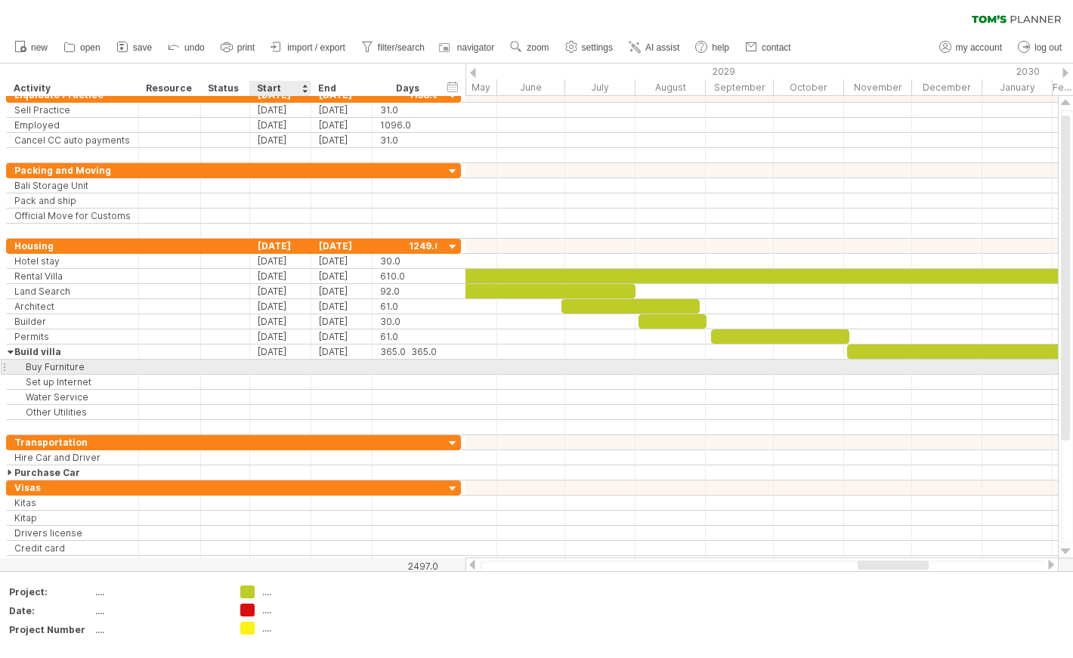
click at [272, 362] on div at bounding box center [280, 367] width 61 height 14
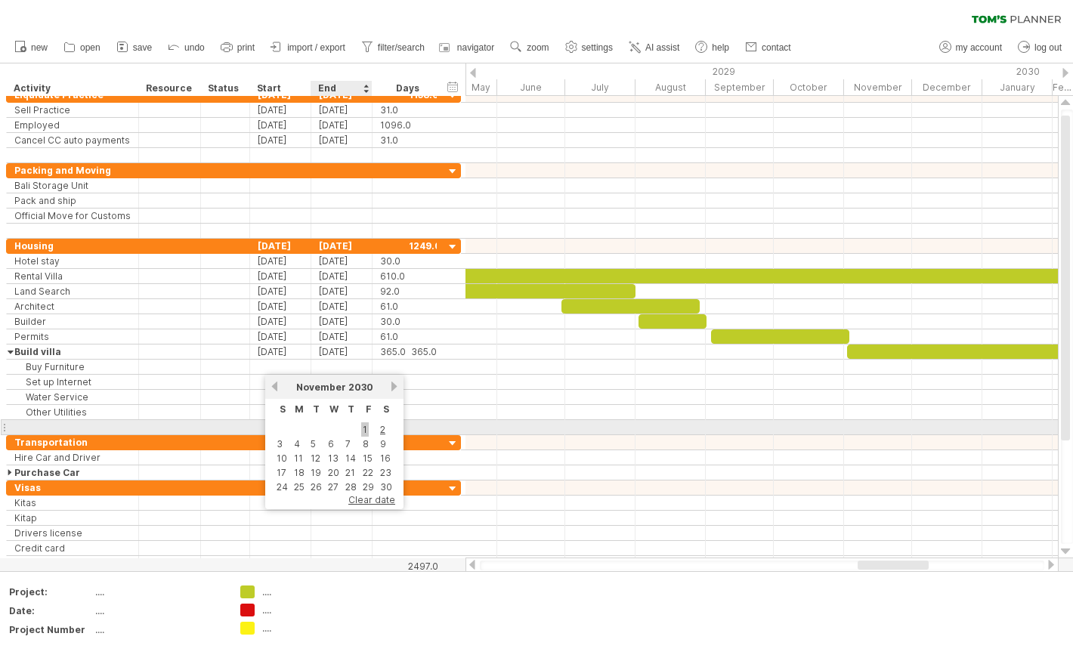
click at [364, 427] on link "1" at bounding box center [365, 430] width 8 height 14
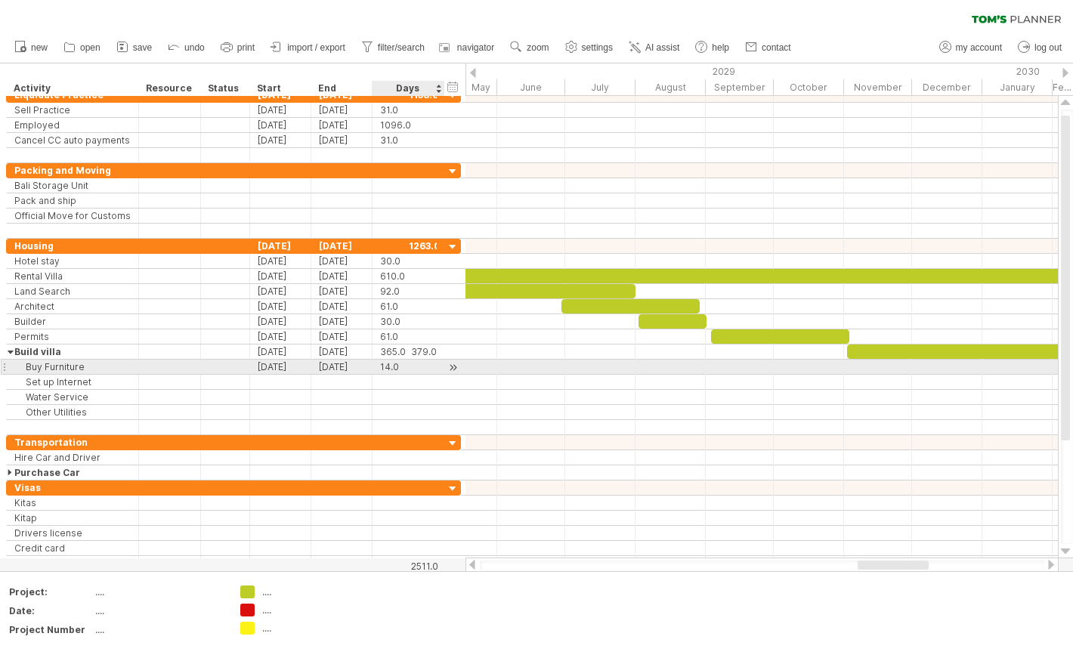
click at [401, 364] on div "14.0" at bounding box center [408, 367] width 57 height 14
click at [401, 364] on input "****" at bounding box center [394, 367] width 29 height 14
type input "**"
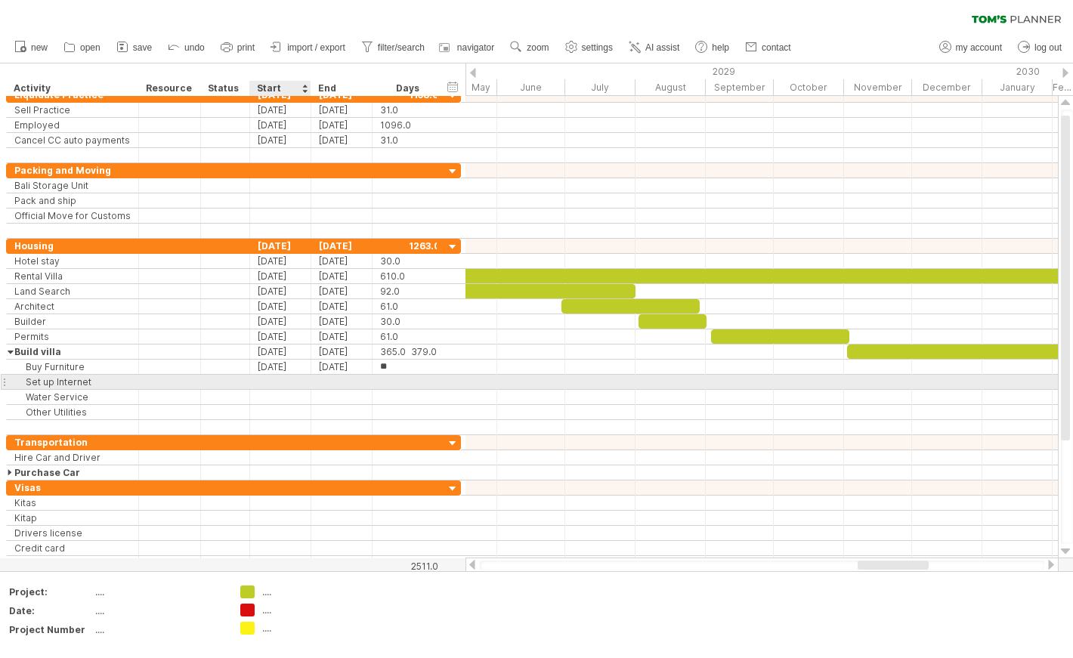
click at [290, 380] on div at bounding box center [280, 382] width 61 height 14
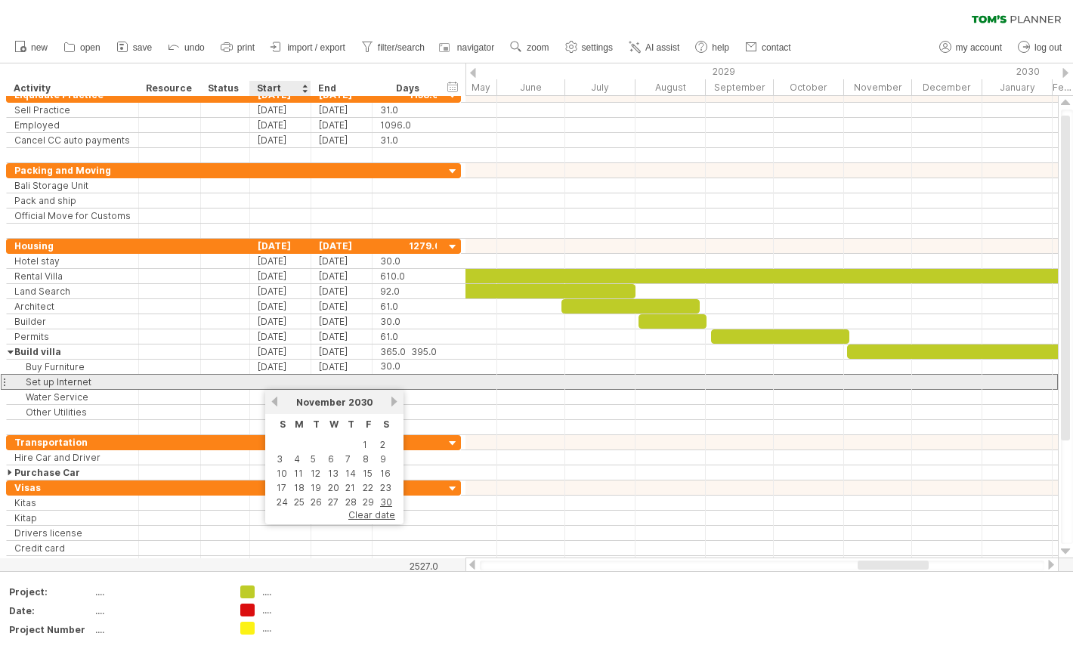
click at [278, 383] on div at bounding box center [280, 382] width 61 height 14
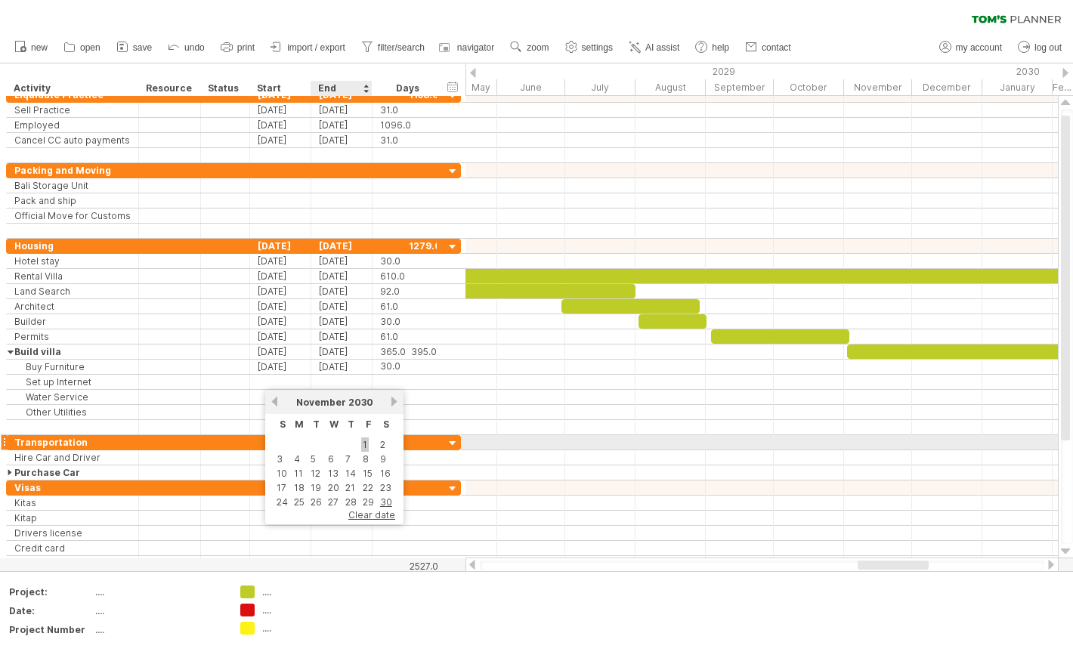
click at [365, 440] on link "1" at bounding box center [365, 445] width 8 height 14
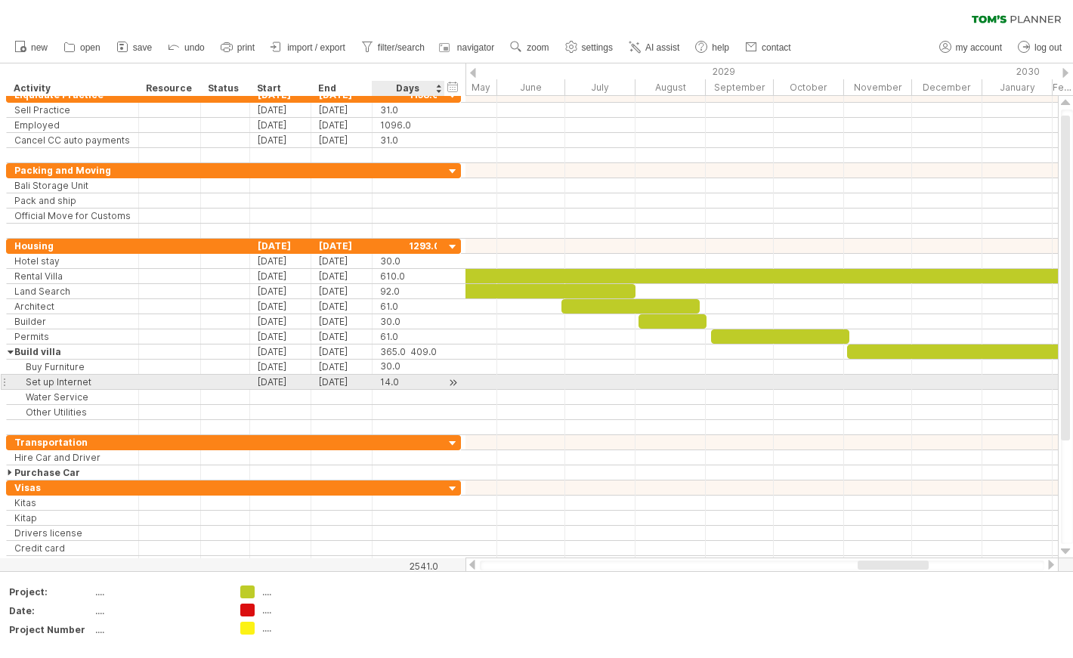
click at [410, 378] on div "14.0" at bounding box center [408, 382] width 57 height 14
click at [410, 378] on div "****" at bounding box center [408, 382] width 57 height 14
type input "**"
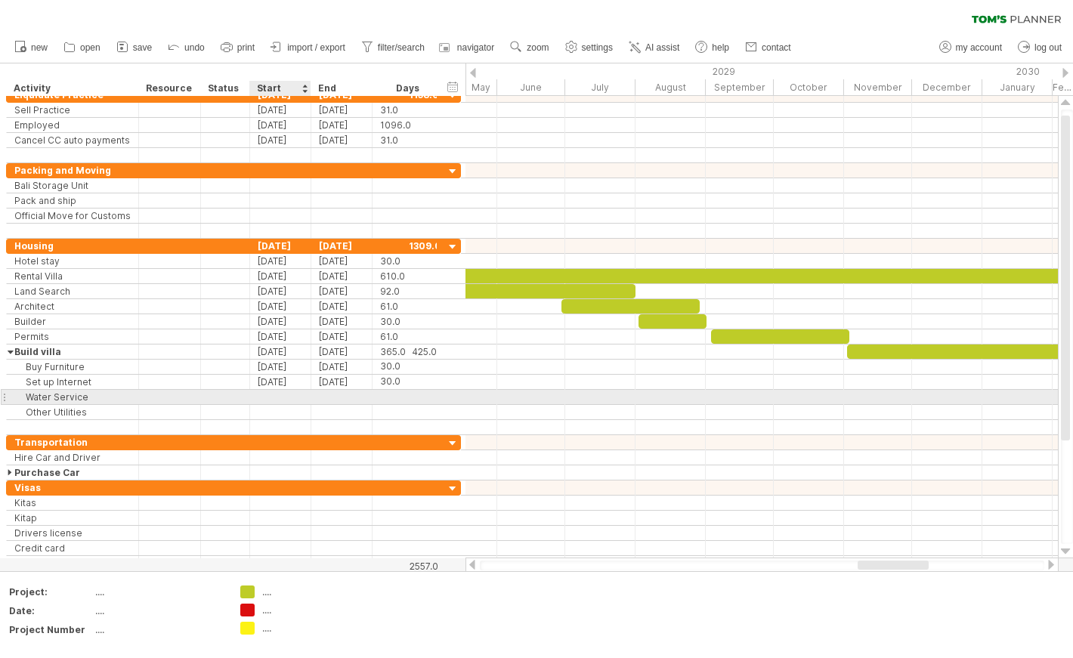
scroll to position [0, 0]
click at [288, 400] on div at bounding box center [280, 397] width 61 height 14
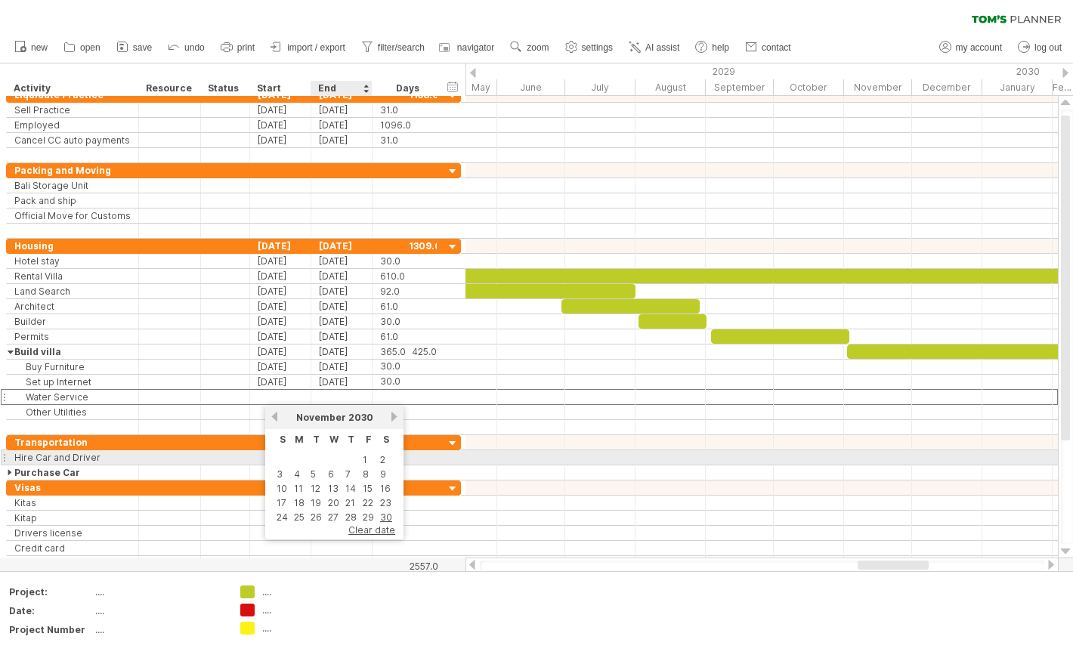
click at [361, 460] on td "1" at bounding box center [369, 460] width 16 height 13
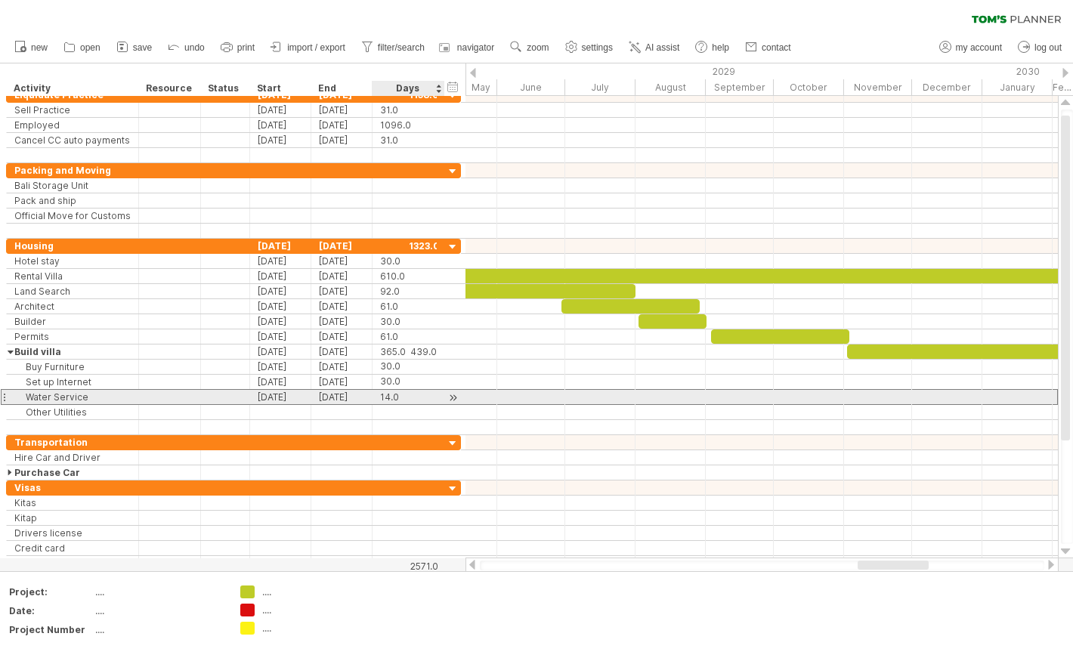
click at [403, 397] on div "14.0" at bounding box center [408, 397] width 57 height 14
click at [403, 397] on input "****" at bounding box center [394, 397] width 29 height 14
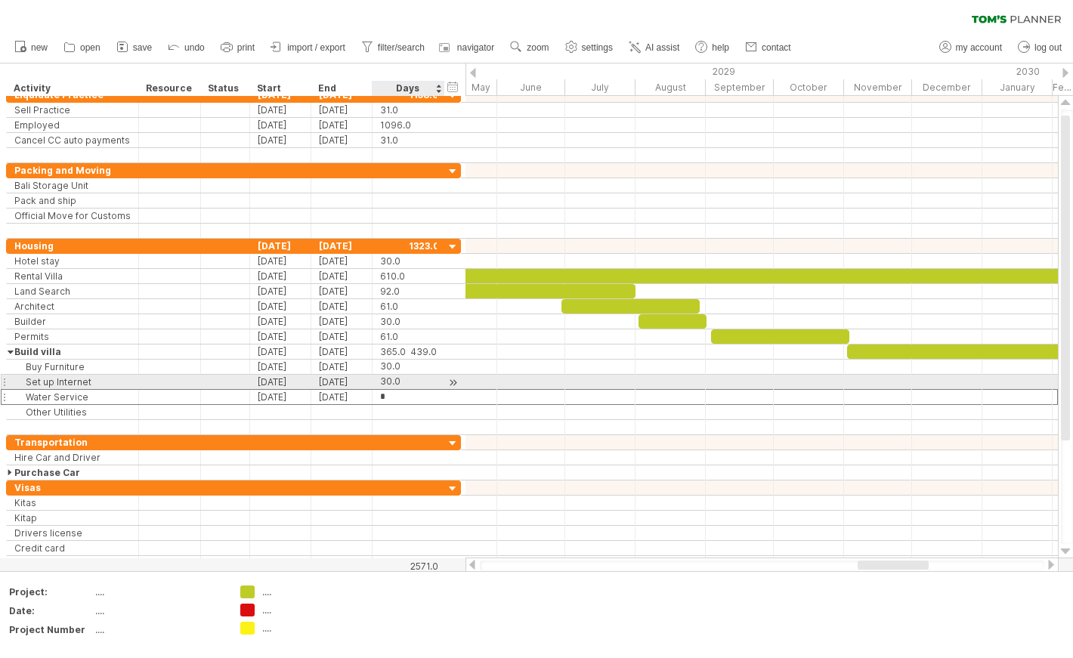
type input "**"
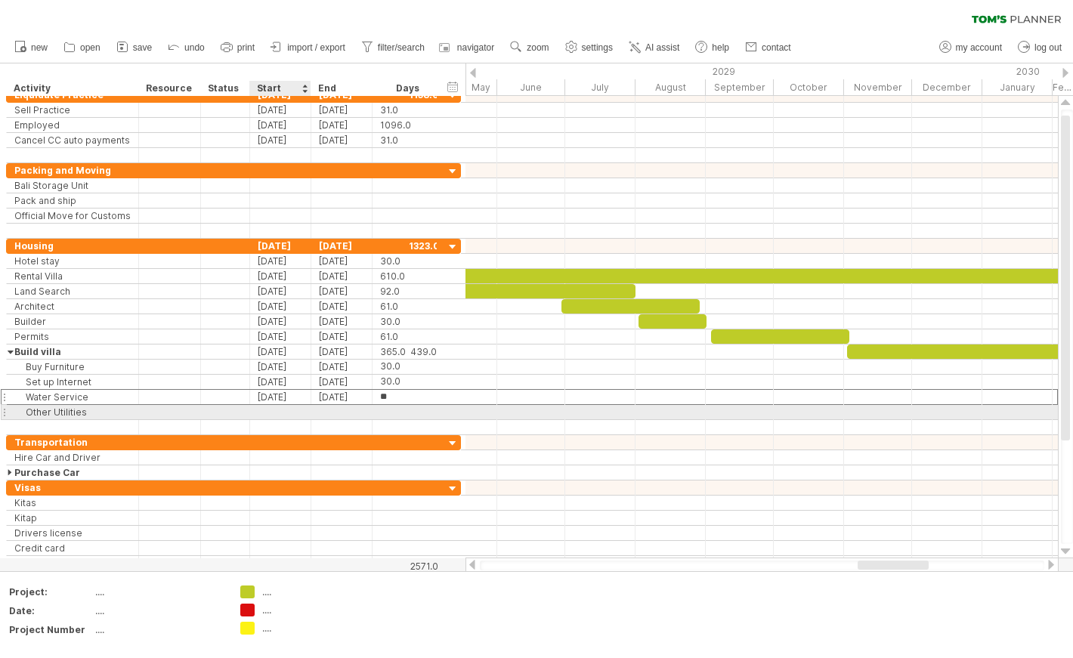
click at [293, 416] on div at bounding box center [280, 412] width 61 height 14
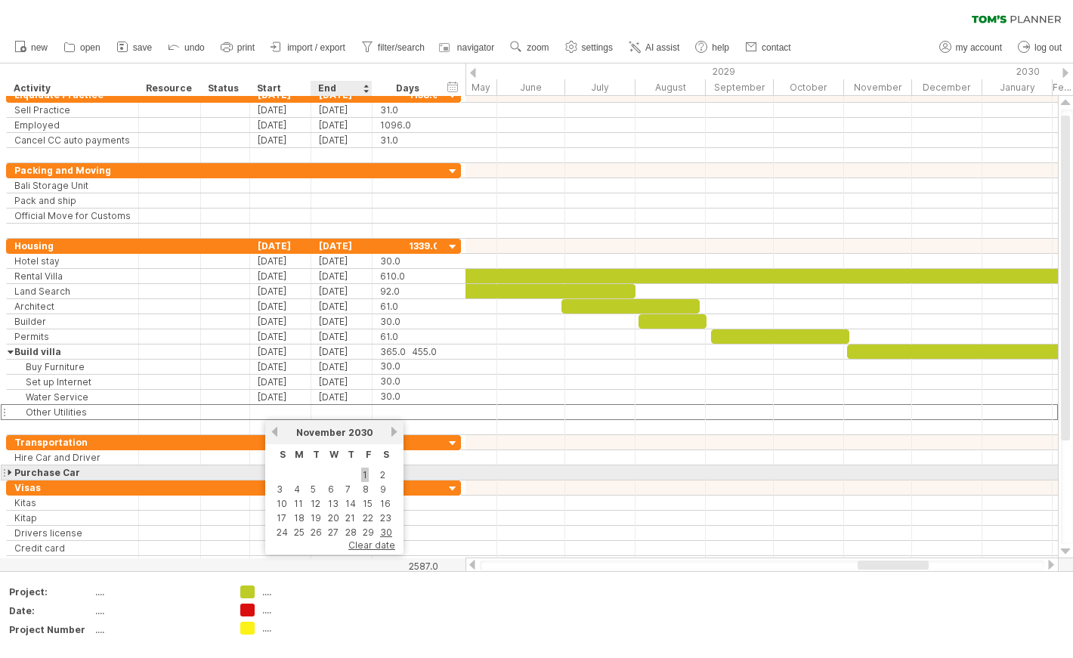
click at [365, 470] on link "1" at bounding box center [365, 475] width 8 height 14
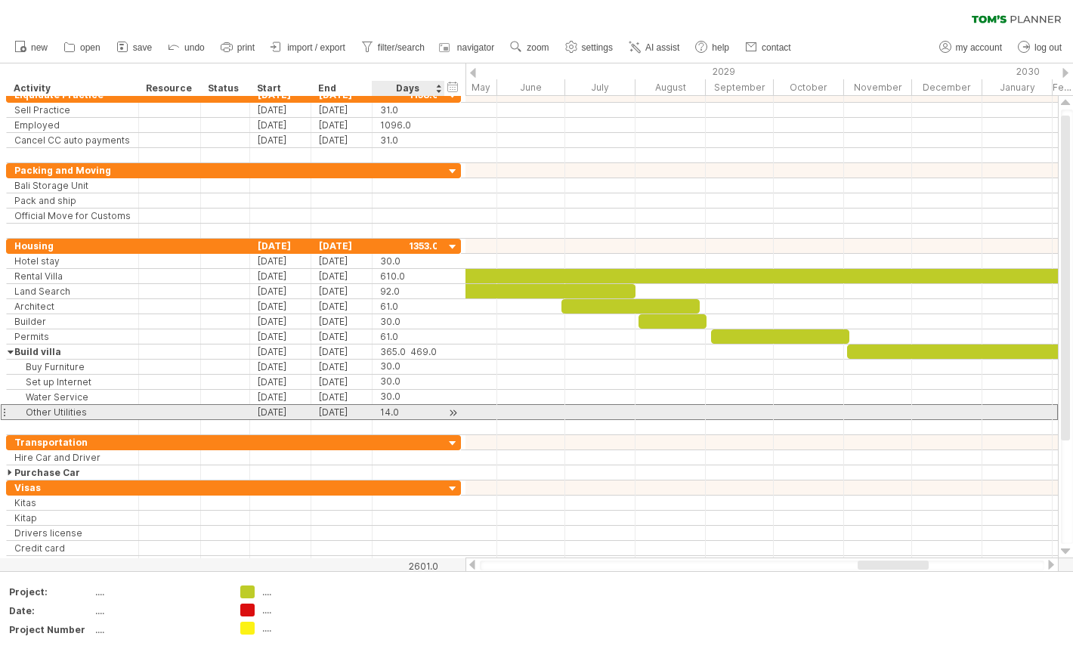
click at [402, 410] on div "14.0" at bounding box center [408, 412] width 57 height 14
click at [402, 410] on input "****" at bounding box center [394, 412] width 29 height 14
type input "**"
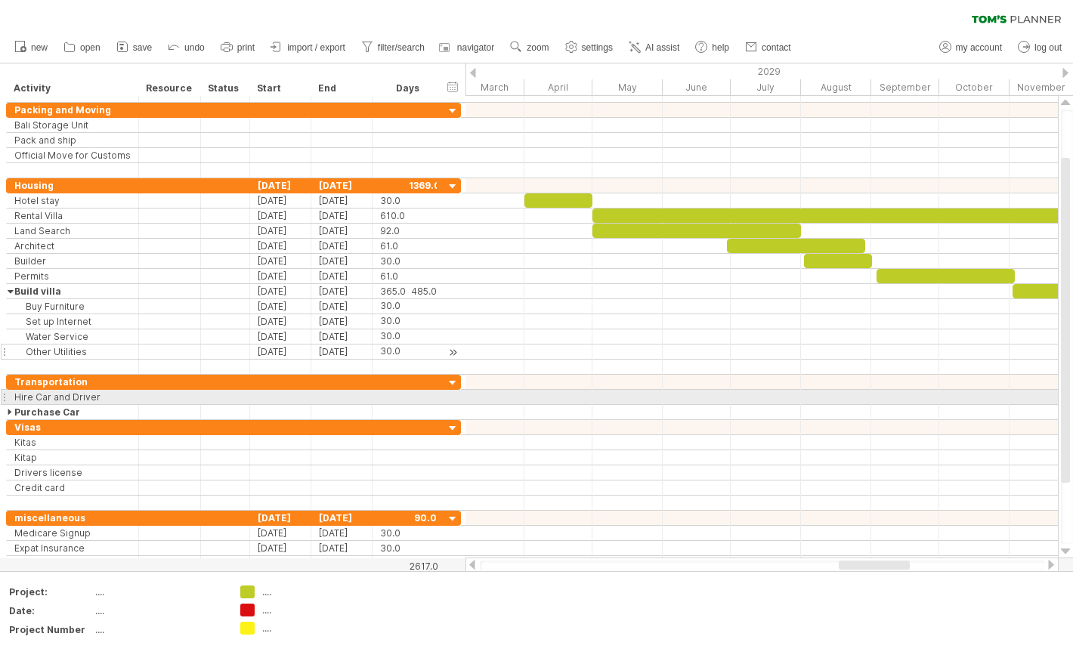
scroll to position [0, 0]
click at [544, 398] on div at bounding box center [762, 397] width 593 height 15
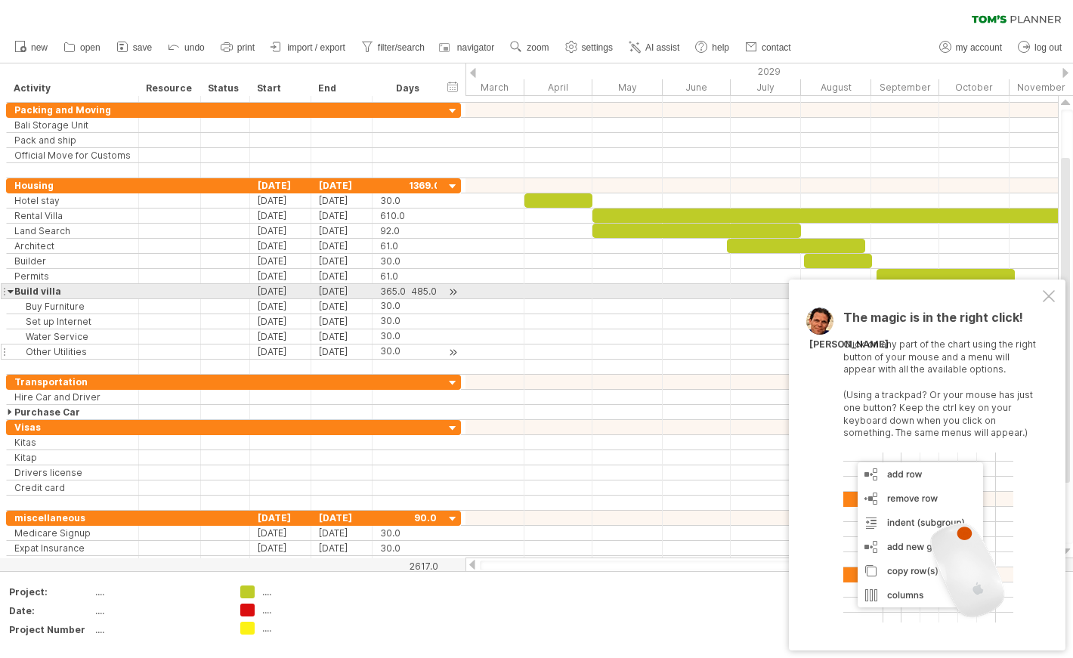
click at [1049, 294] on div at bounding box center [1049, 296] width 12 height 12
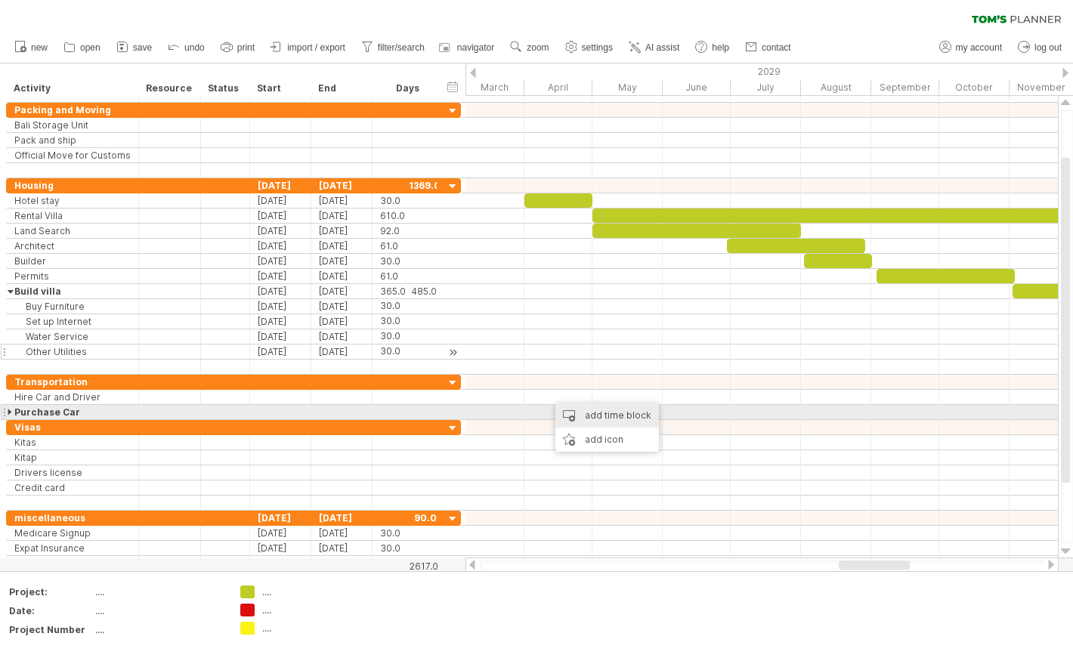
click at [578, 412] on div "add time block" at bounding box center [608, 416] width 104 height 24
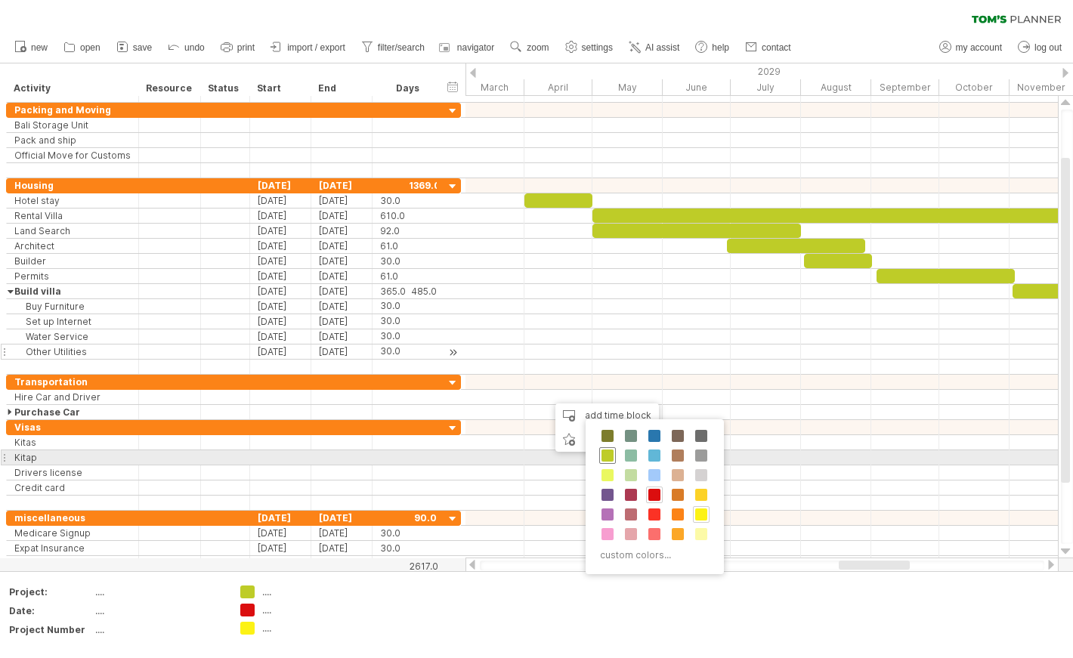
click at [612, 456] on span at bounding box center [608, 456] width 12 height 12
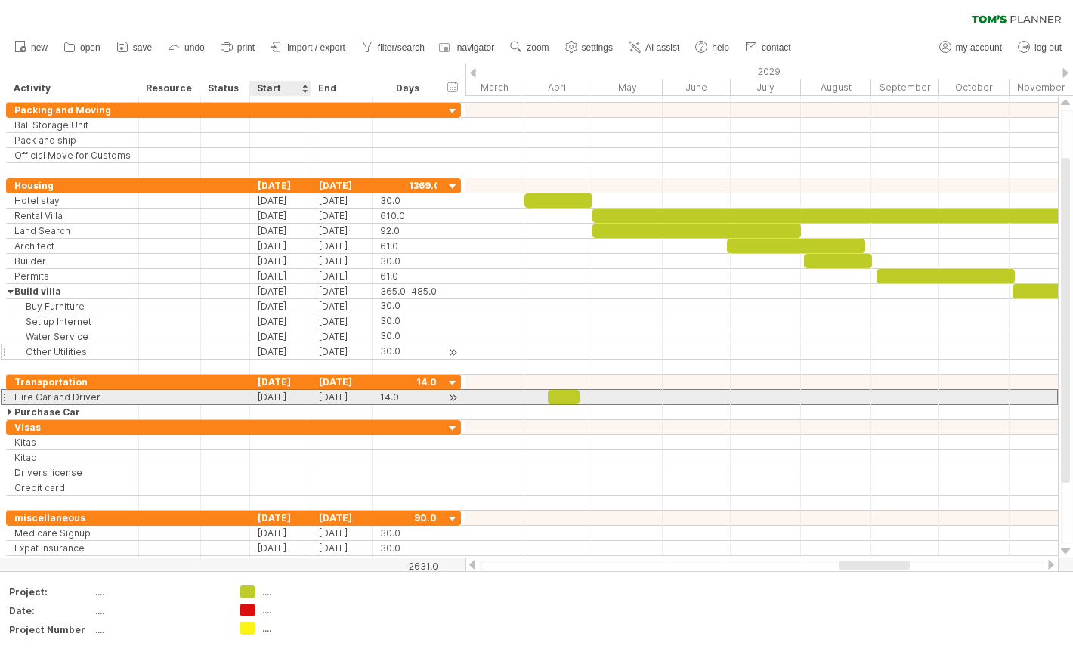
click at [290, 399] on div "[DATE]" at bounding box center [280, 397] width 61 height 14
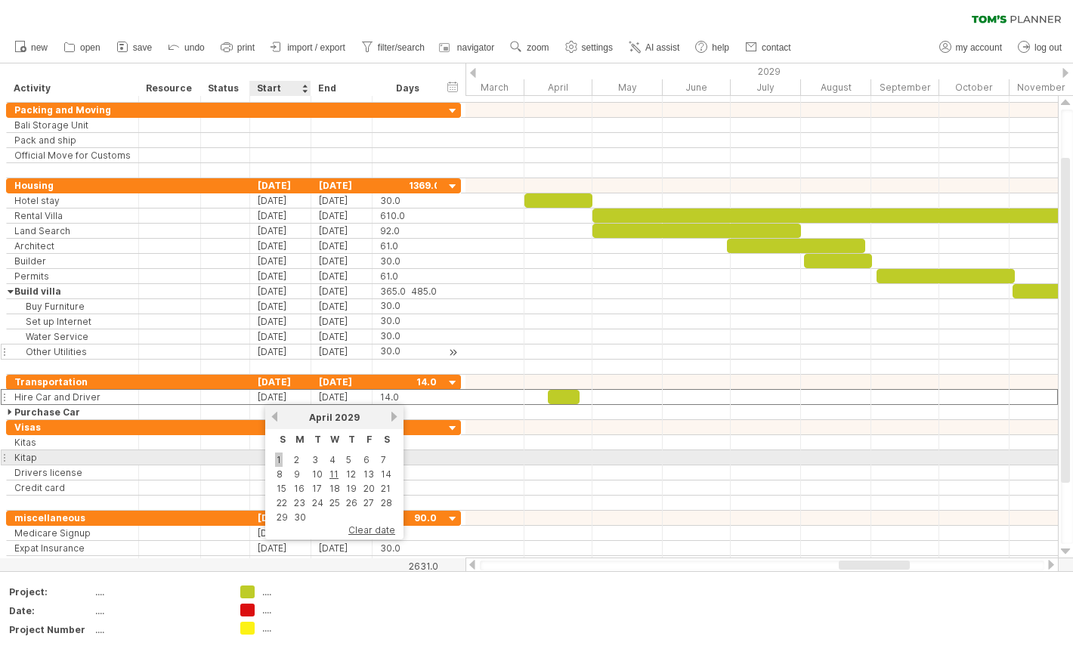
click at [276, 455] on link "1" at bounding box center [279, 460] width 8 height 14
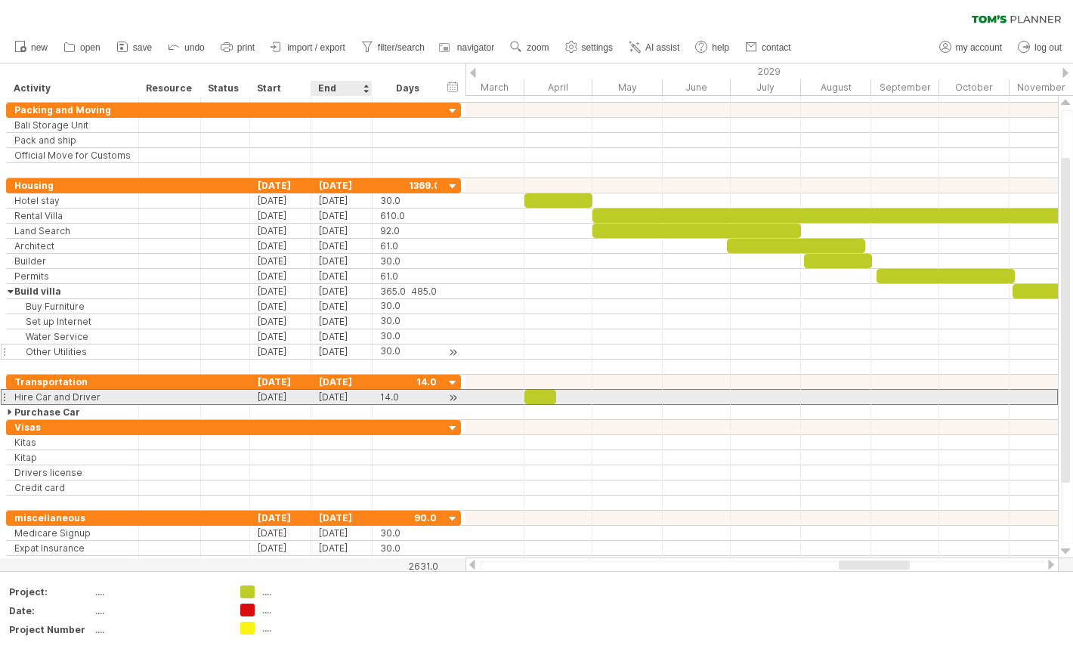
click at [355, 395] on div "[DATE]" at bounding box center [341, 397] width 61 height 14
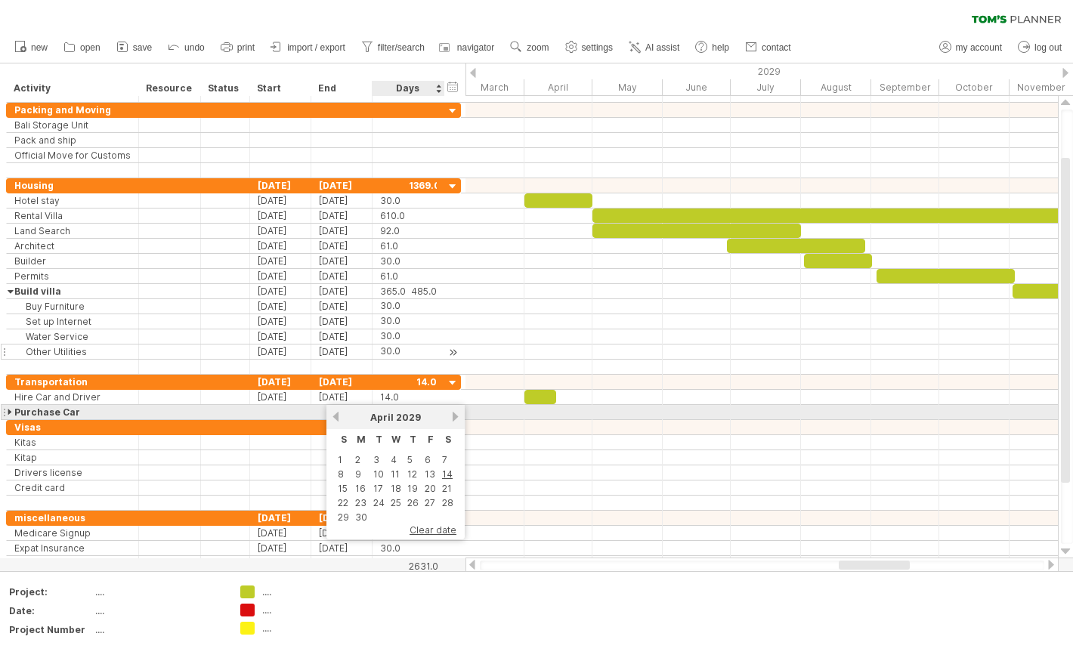
click at [453, 417] on link "next" at bounding box center [455, 416] width 11 height 11
click at [451, 416] on link "next" at bounding box center [455, 416] width 11 height 11
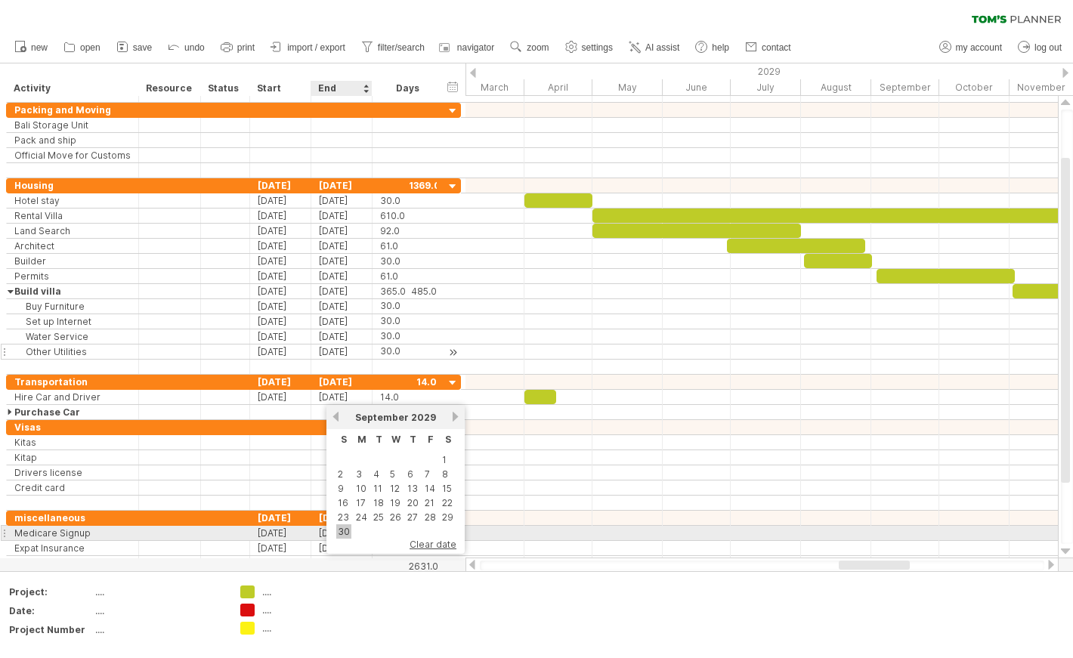
click at [345, 529] on link "30" at bounding box center [343, 532] width 15 height 14
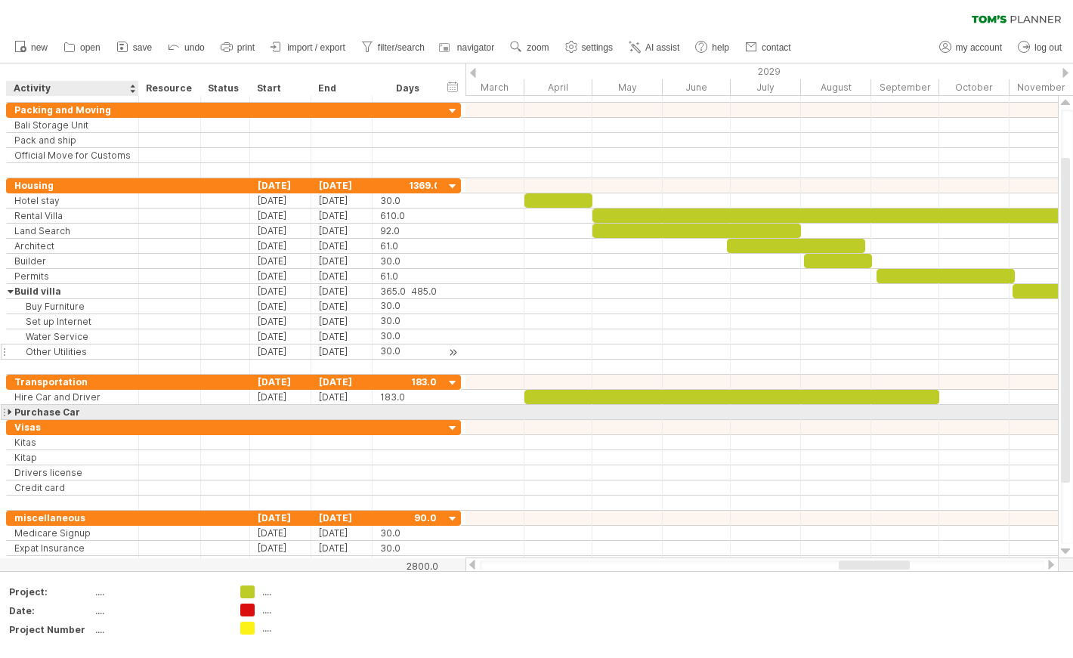
click at [14, 412] on div at bounding box center [11, 412] width 7 height 14
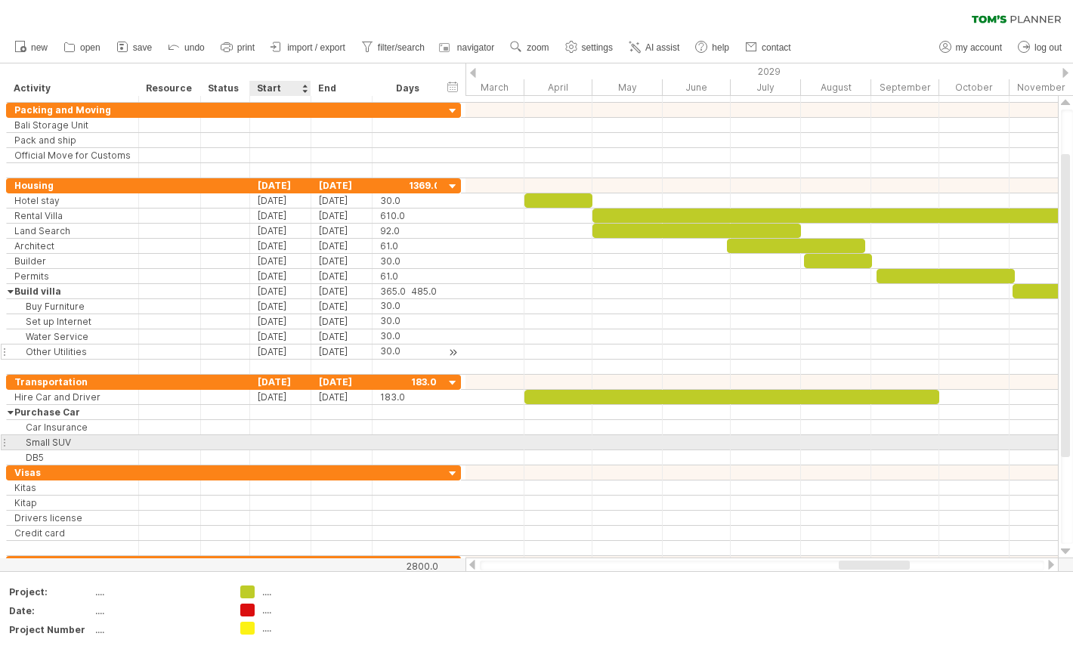
click at [288, 444] on div at bounding box center [280, 442] width 61 height 14
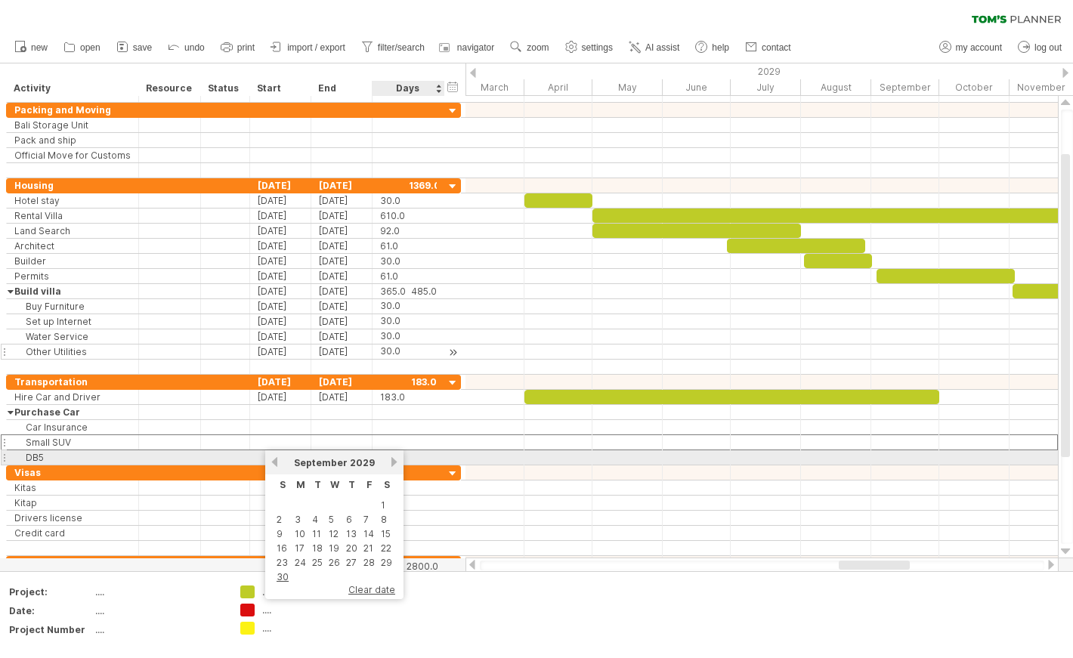
click at [395, 463] on link "next" at bounding box center [394, 462] width 11 height 11
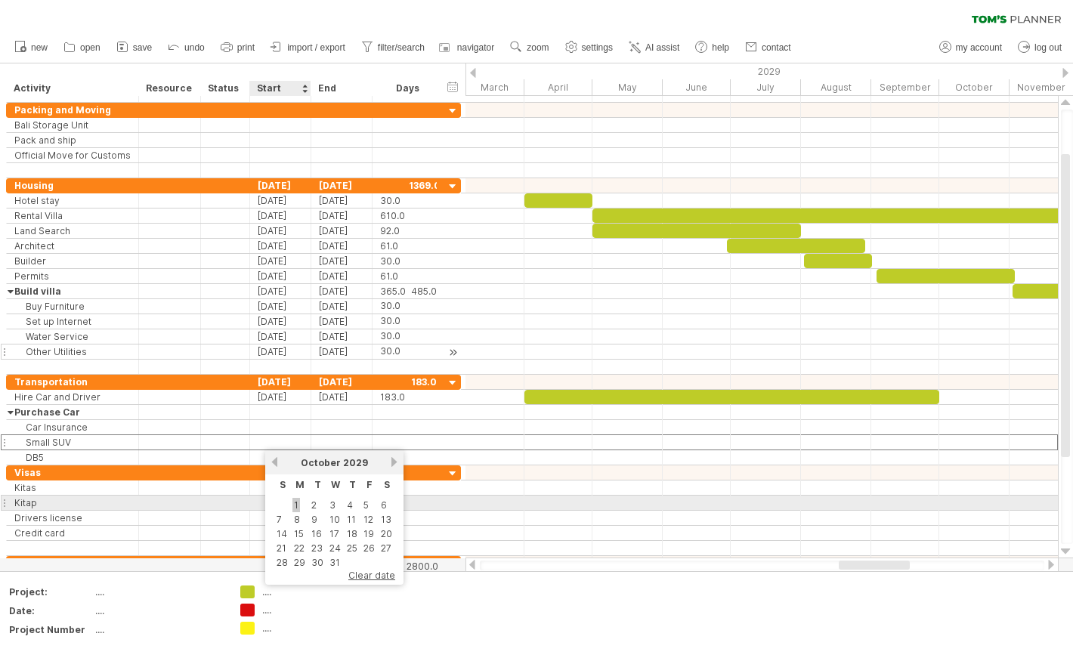
click at [296, 504] on link "1" at bounding box center [297, 505] width 8 height 14
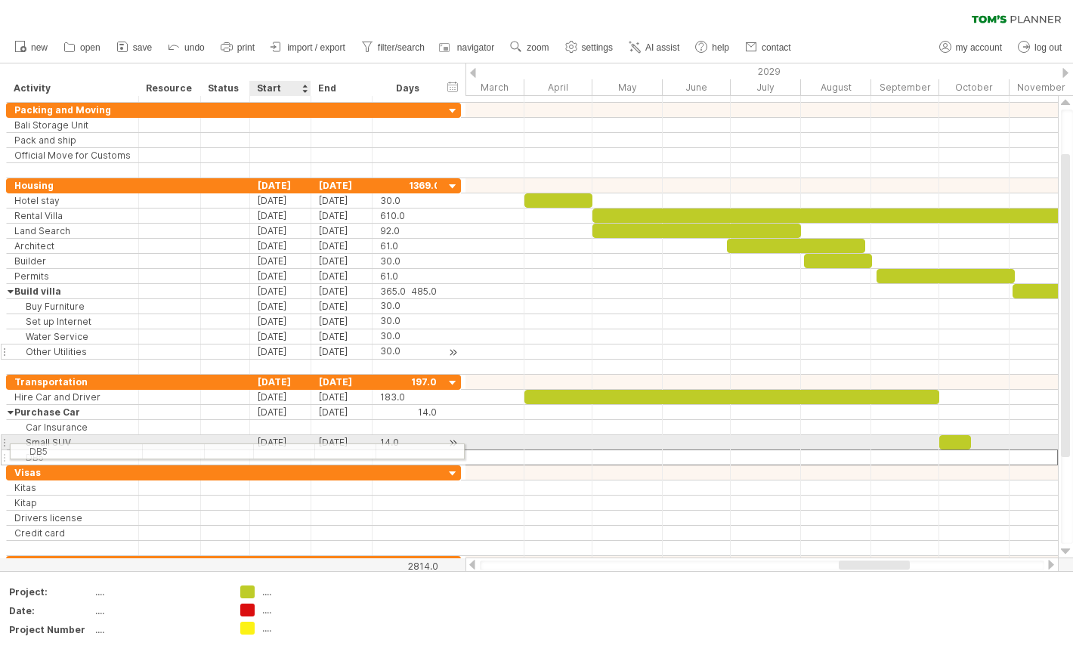
drag, startPoint x: 279, startPoint y: 455, endPoint x: 289, endPoint y: 451, distance: 10.5
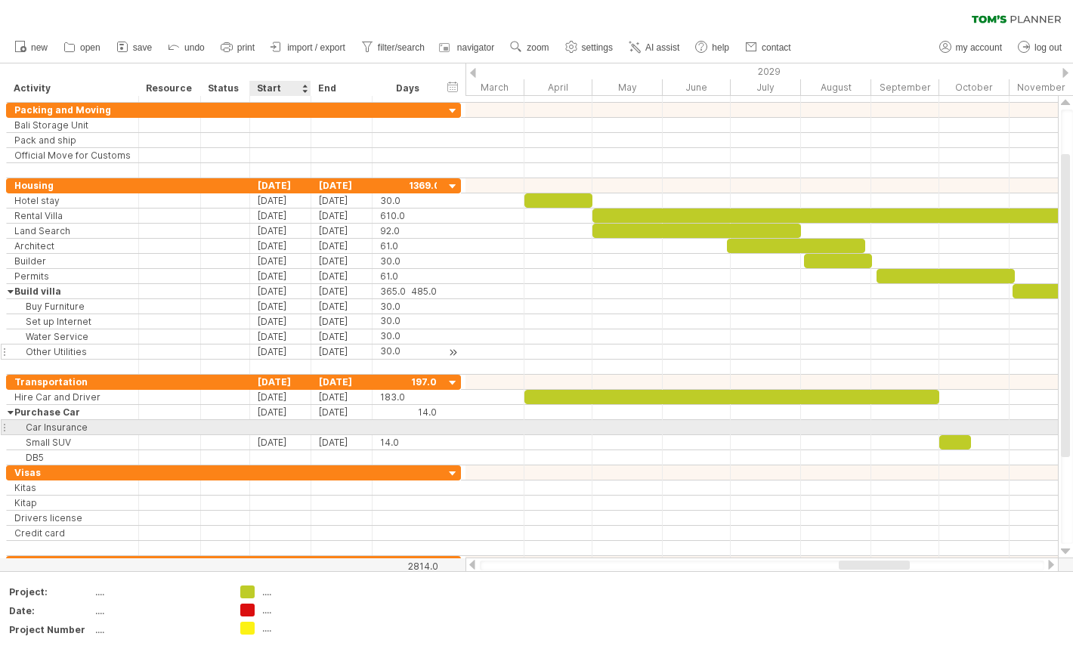
click at [291, 426] on div at bounding box center [280, 427] width 61 height 14
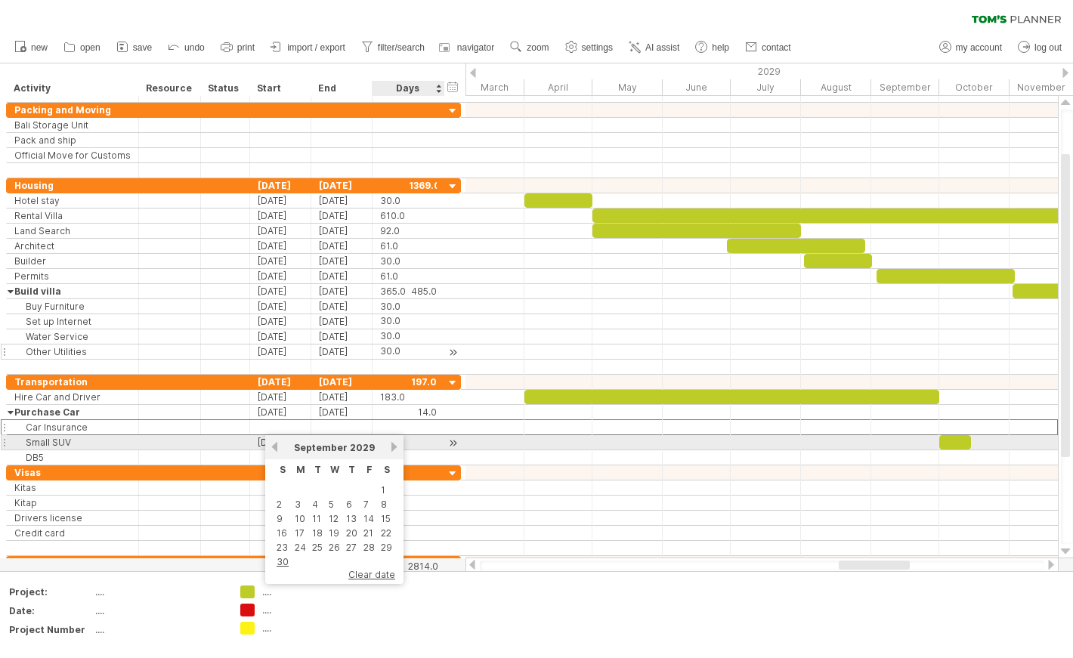
click at [393, 444] on link "next" at bounding box center [394, 446] width 11 height 11
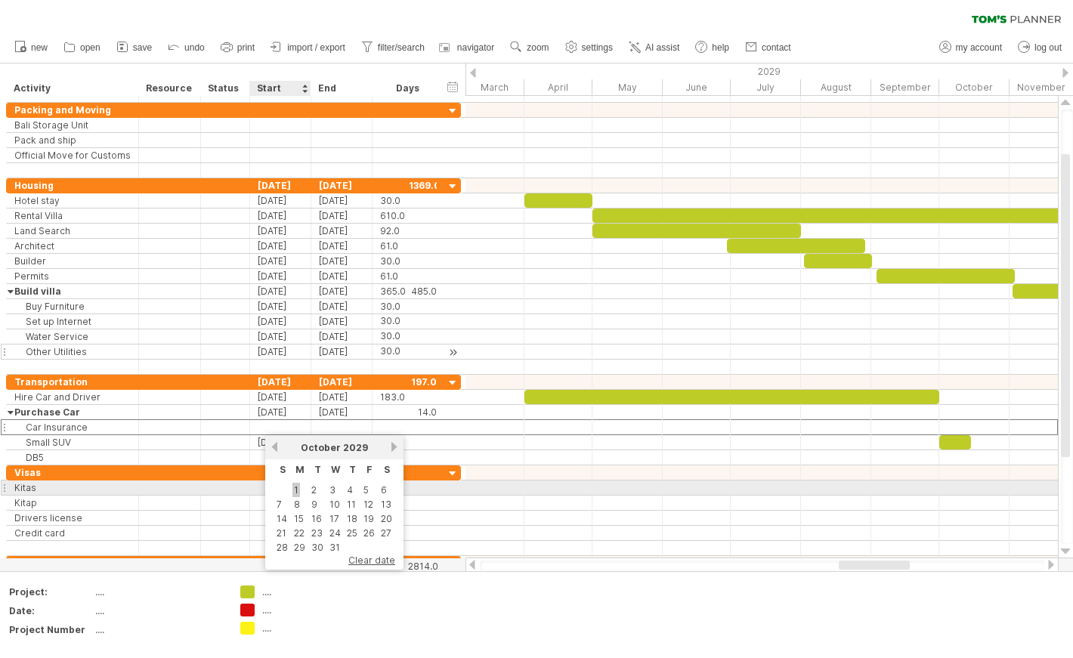
click at [293, 492] on link "1" at bounding box center [297, 490] width 8 height 14
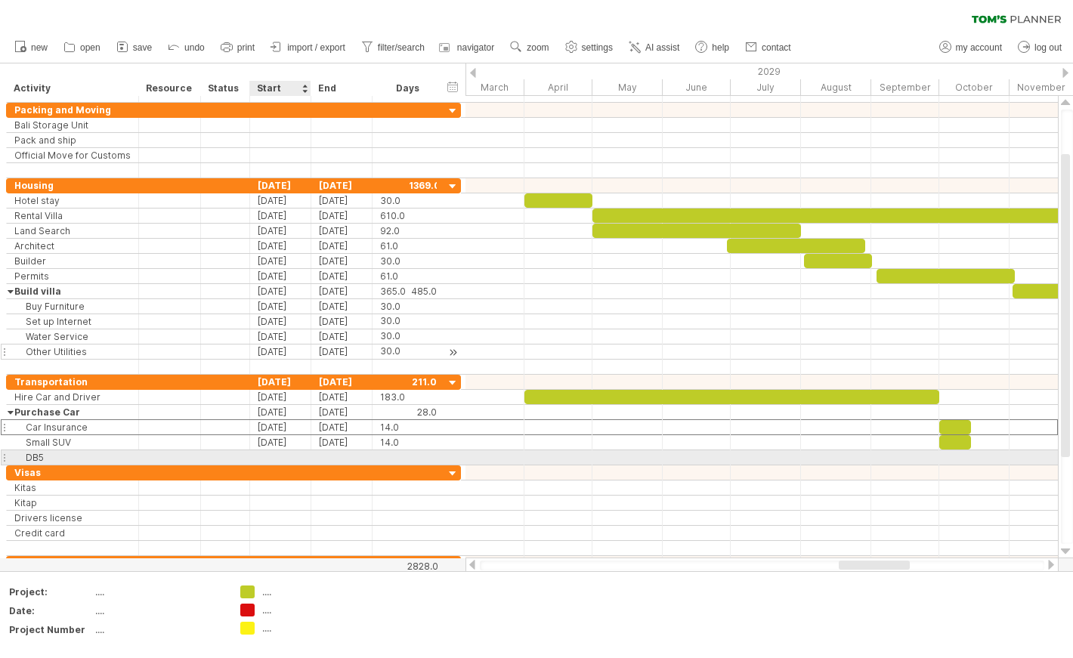
click at [290, 457] on div at bounding box center [280, 458] width 61 height 14
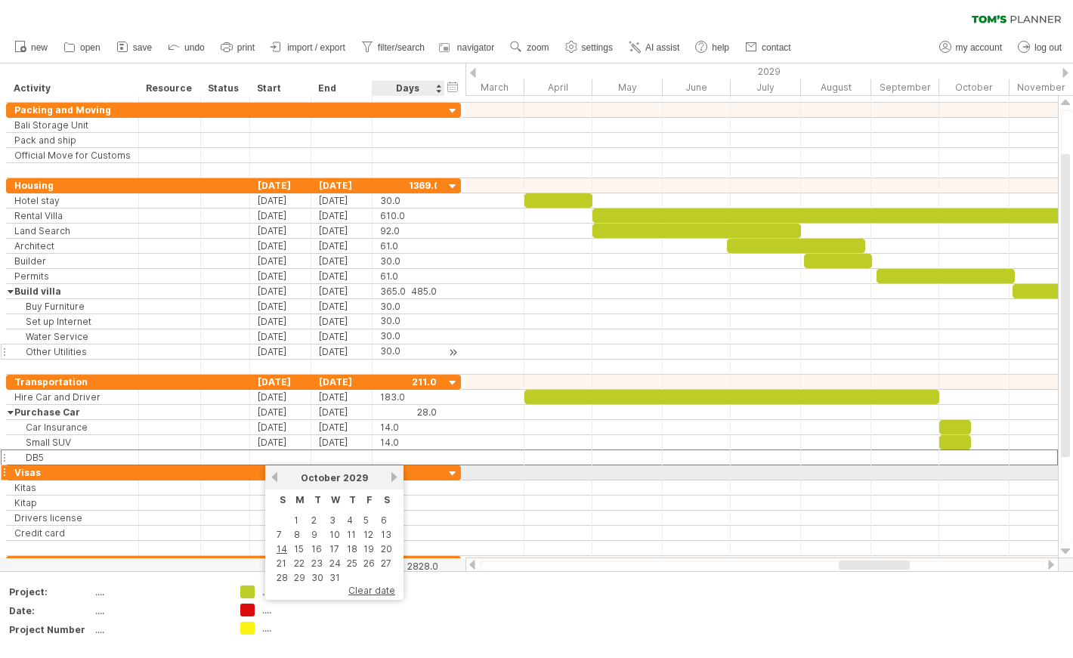
click at [389, 475] on link "next" at bounding box center [394, 477] width 11 height 11
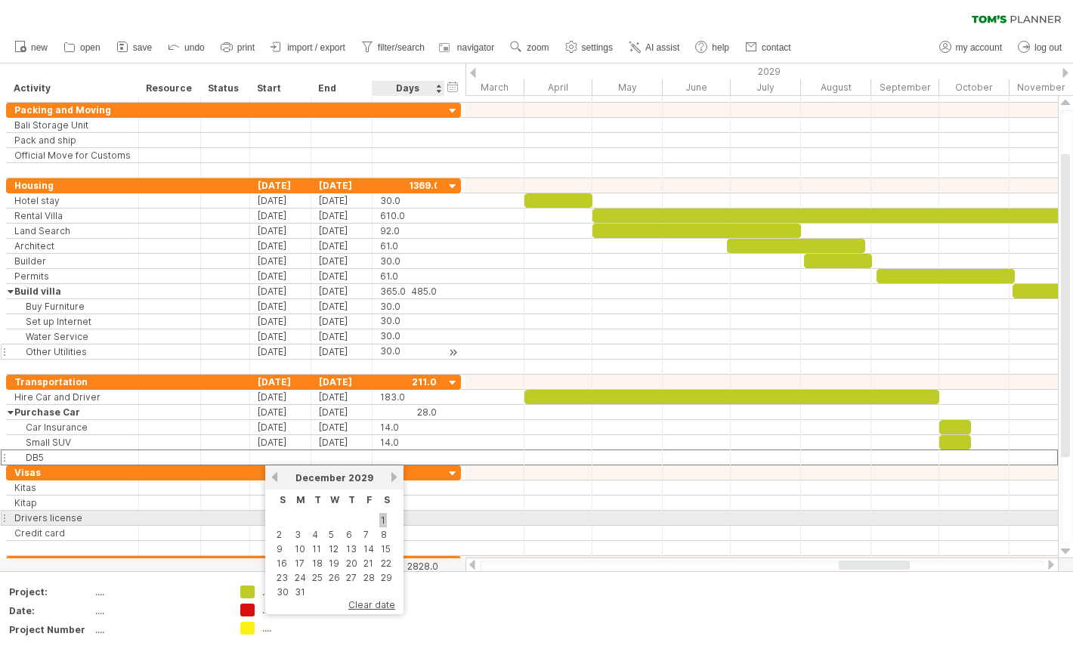
click at [381, 523] on link "1" at bounding box center [384, 520] width 8 height 14
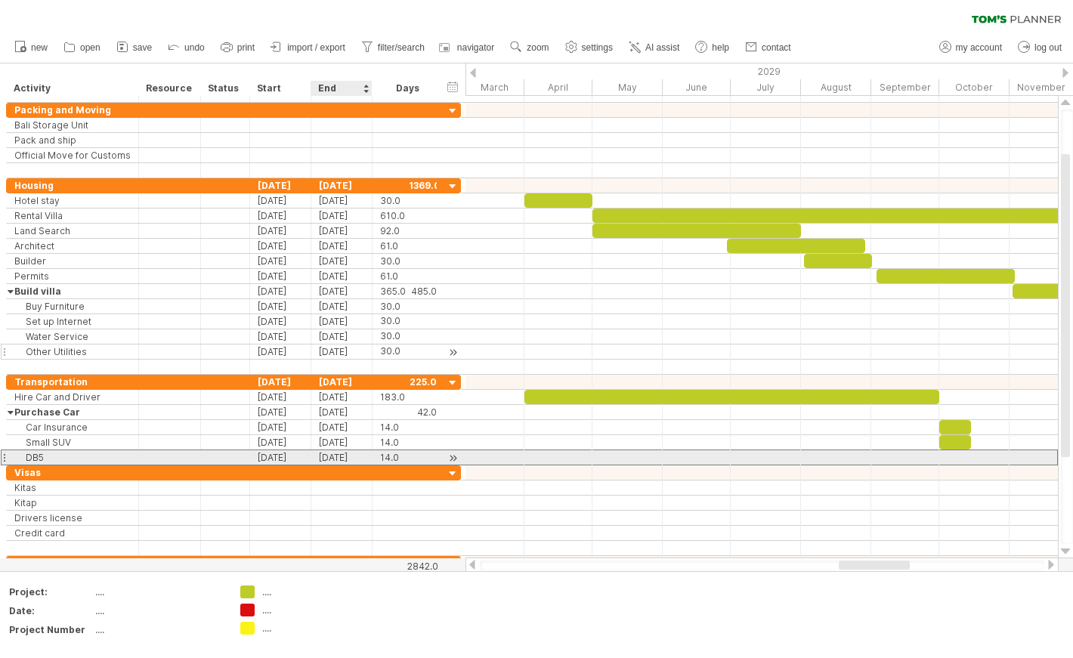
click at [355, 457] on div "[DATE]" at bounding box center [341, 458] width 61 height 14
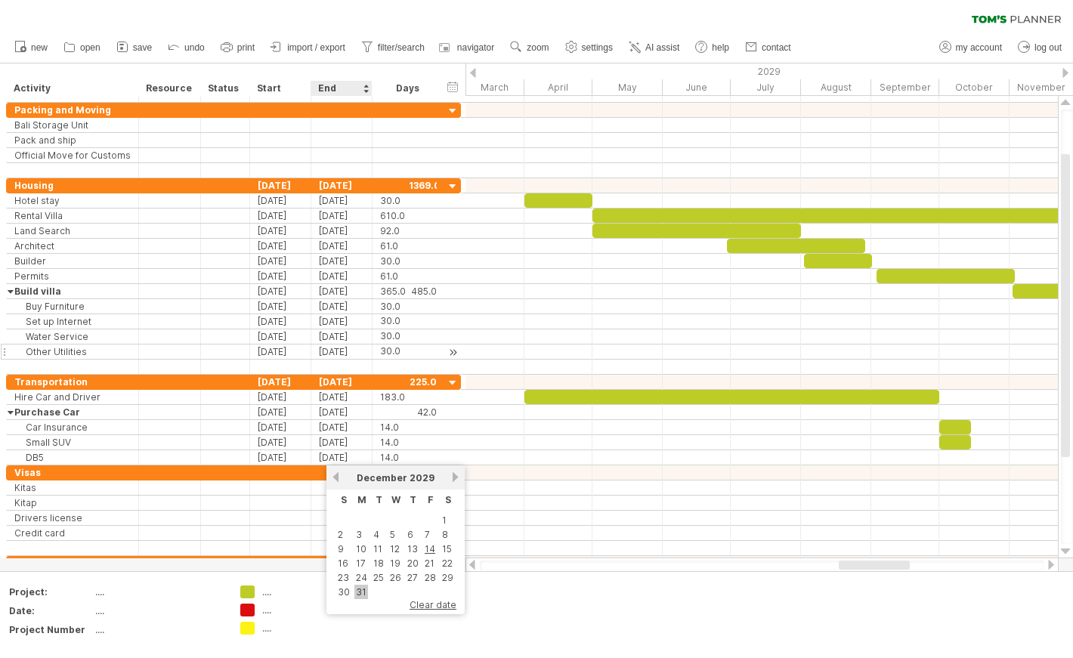
click at [362, 593] on link "31" at bounding box center [362, 592] width 14 height 14
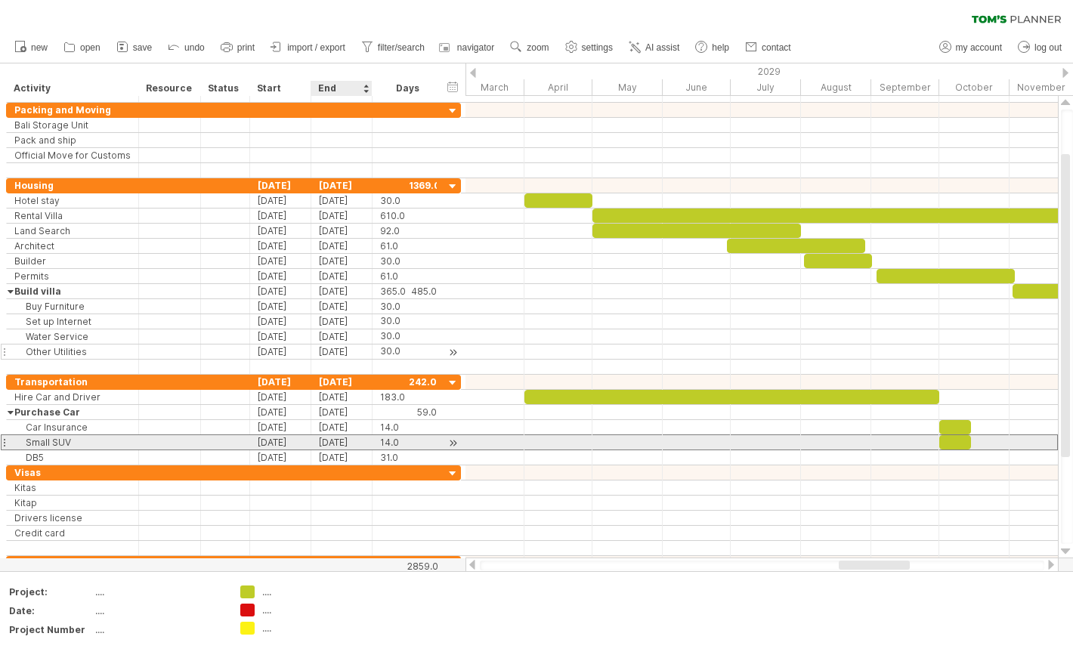
click at [355, 438] on div "[DATE]" at bounding box center [341, 442] width 61 height 14
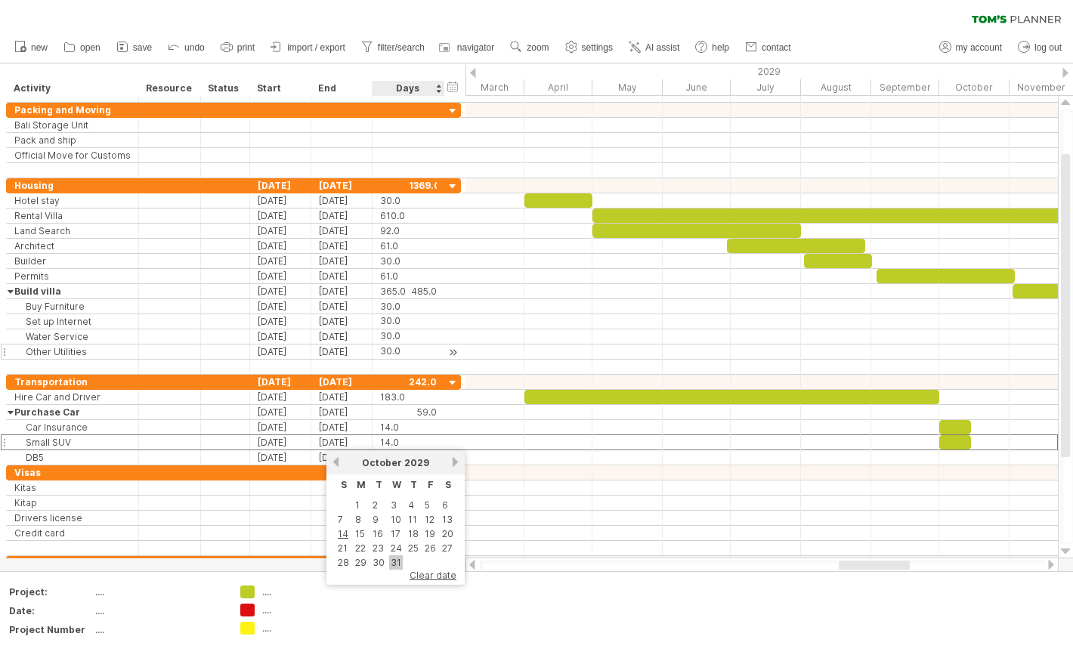
click at [397, 561] on link "31" at bounding box center [396, 563] width 14 height 14
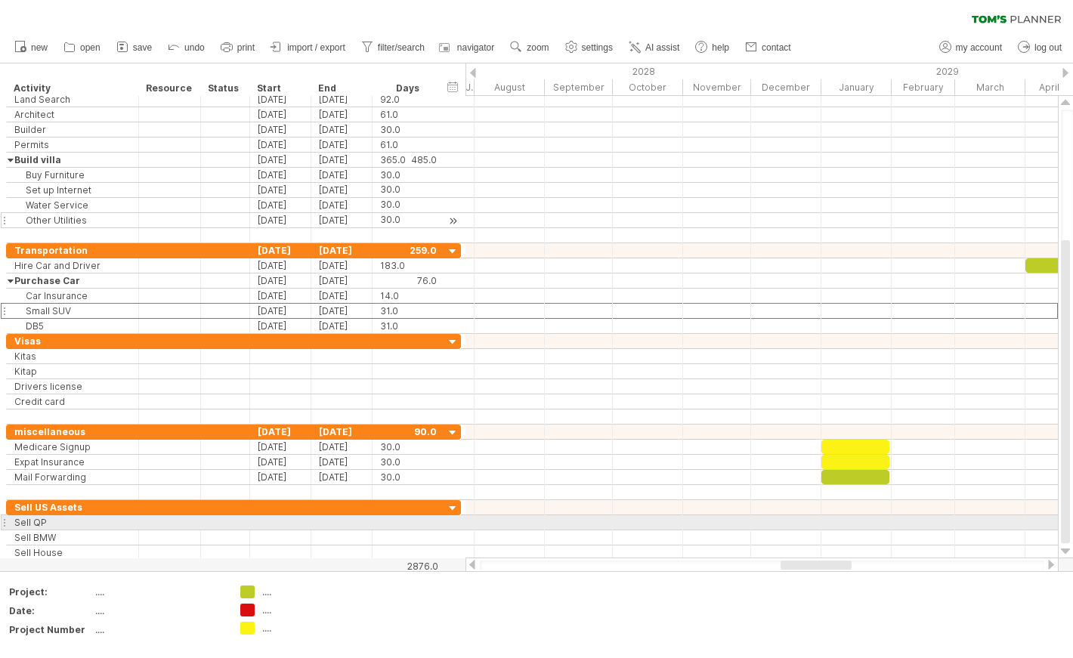
click at [706, 527] on div at bounding box center [762, 523] width 593 height 15
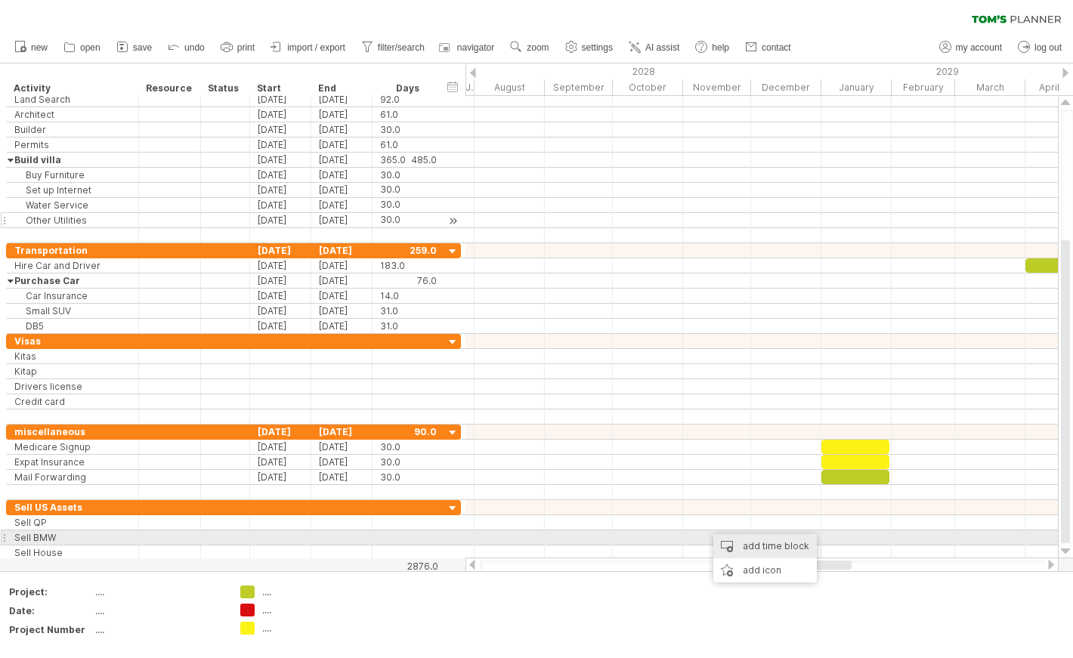
click at [728, 546] on div "add time block" at bounding box center [766, 546] width 104 height 24
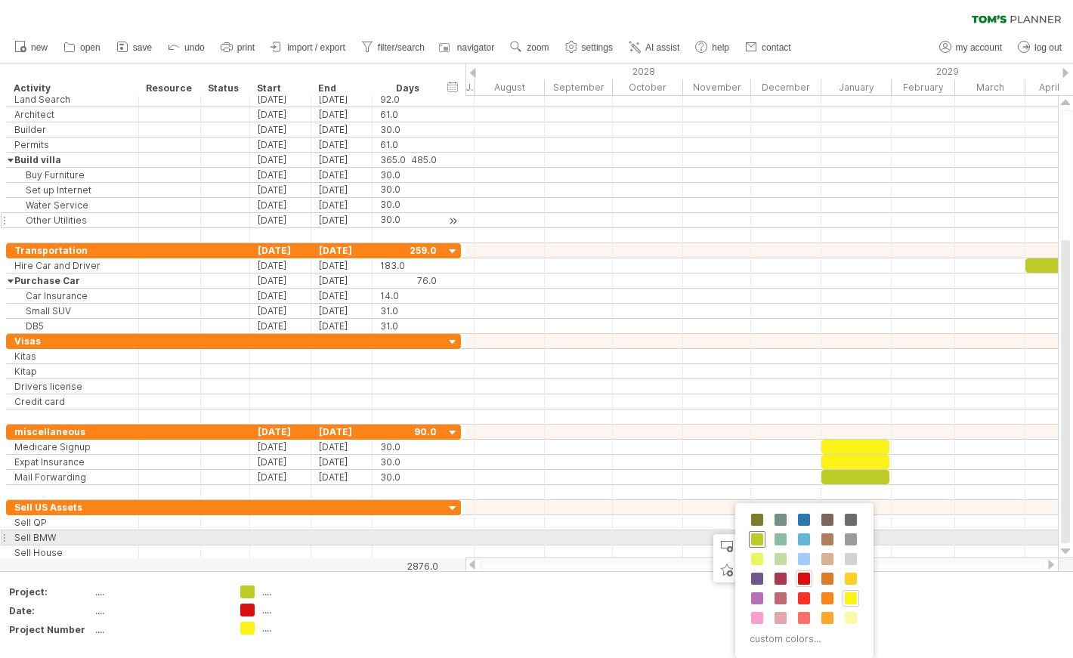
click at [760, 543] on span at bounding box center [757, 540] width 12 height 12
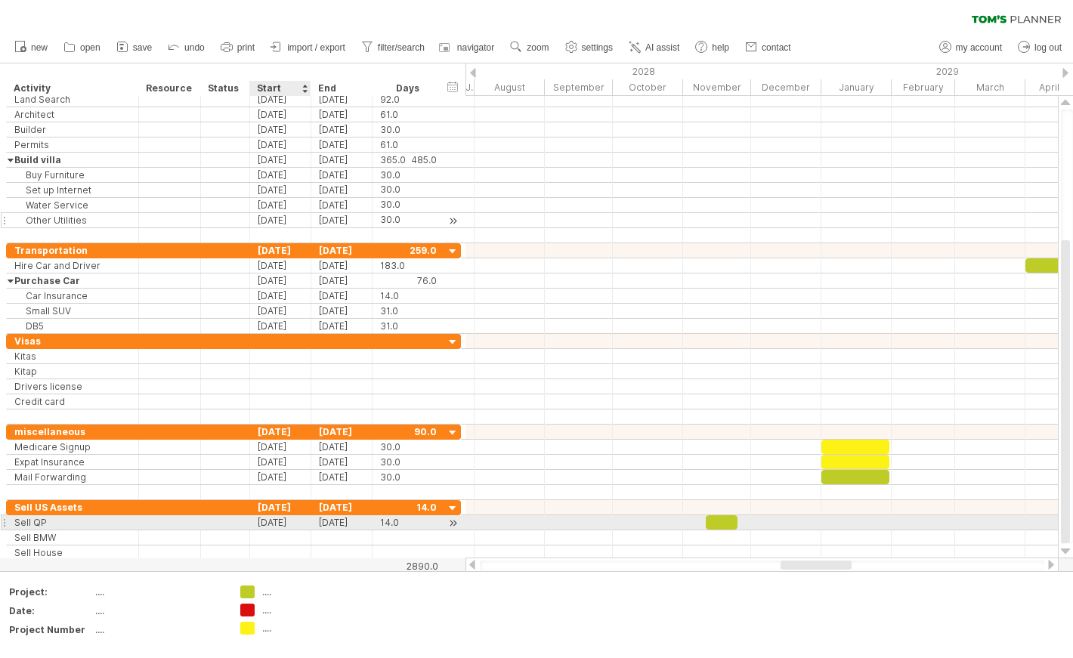
click at [287, 525] on div "[DATE]" at bounding box center [280, 523] width 61 height 14
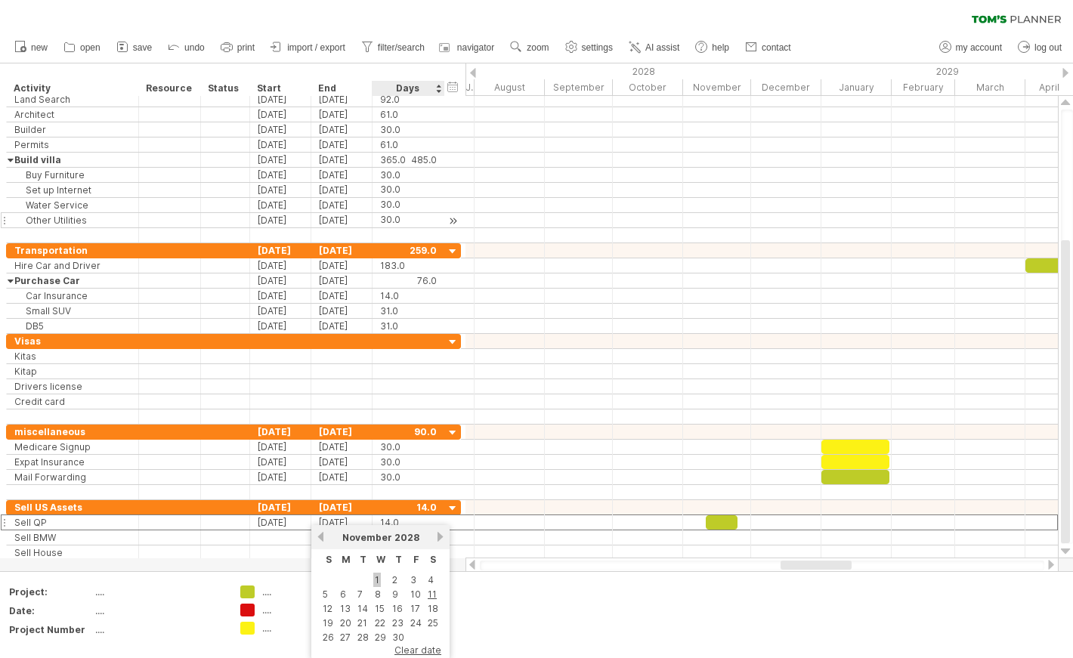
click at [376, 583] on link "1" at bounding box center [377, 580] width 8 height 14
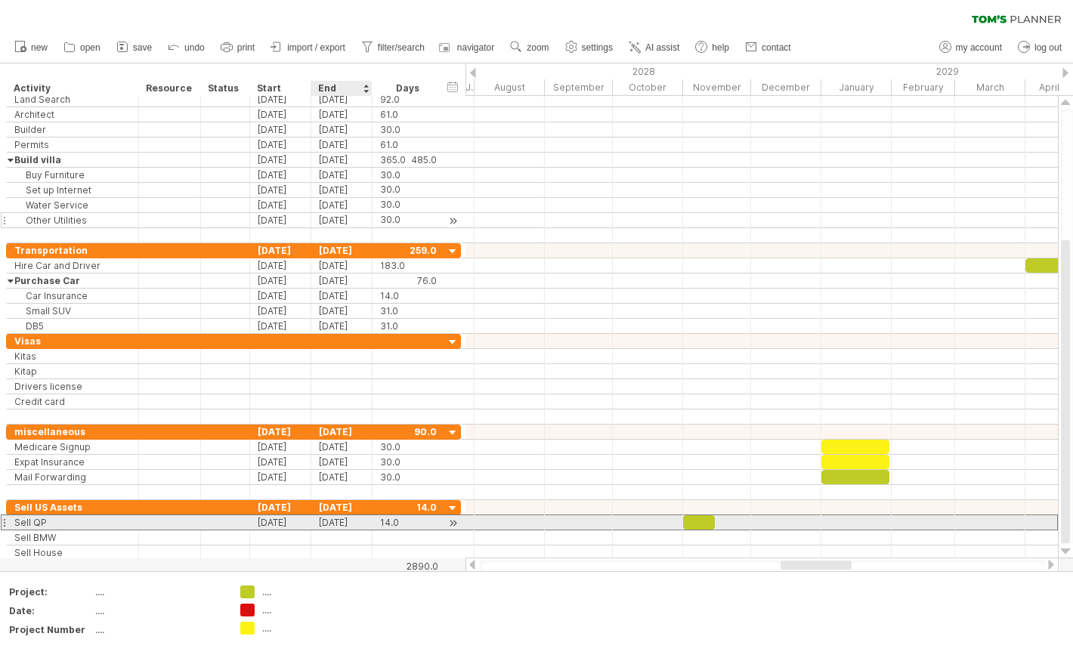
click at [349, 523] on div "[DATE]" at bounding box center [341, 523] width 61 height 14
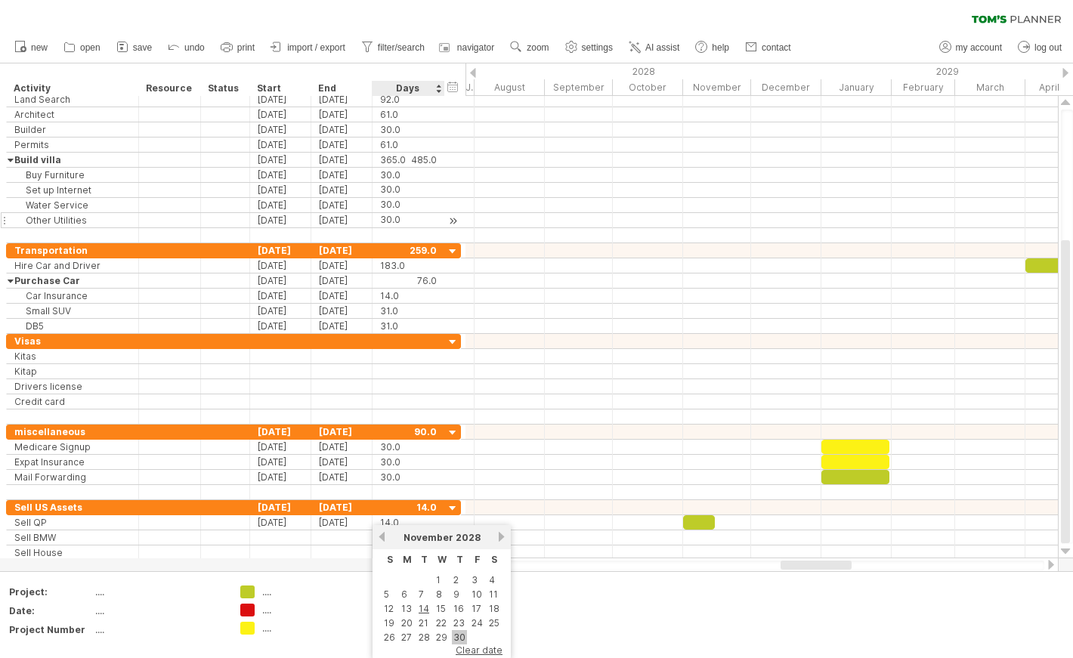
click at [458, 635] on link "30" at bounding box center [459, 637] width 15 height 14
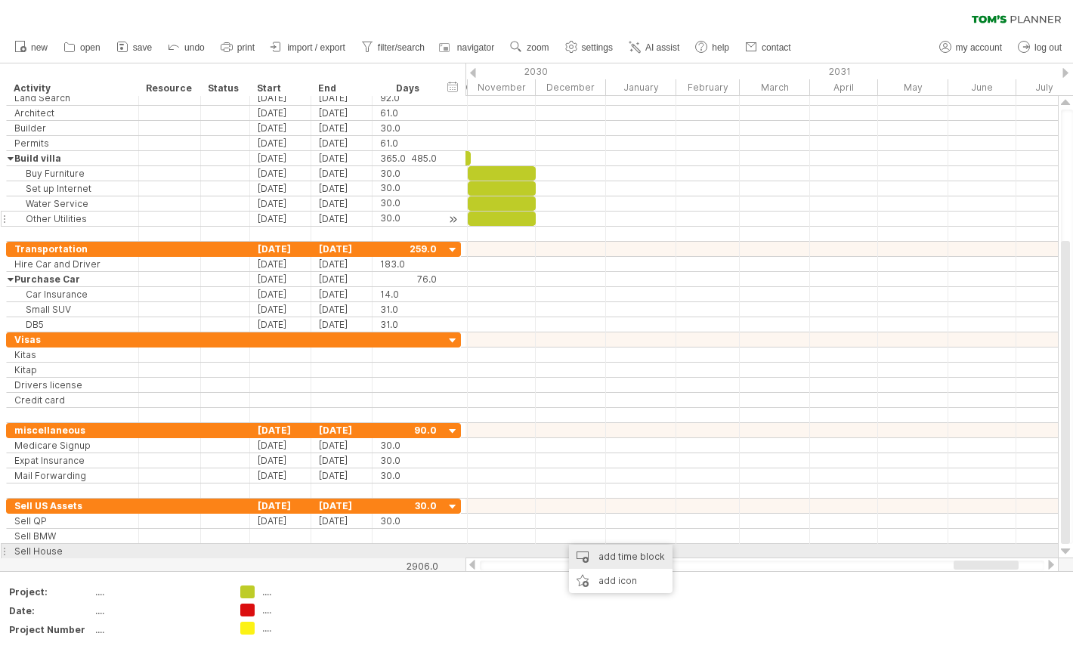
click at [583, 551] on div "add time block" at bounding box center [621, 557] width 104 height 24
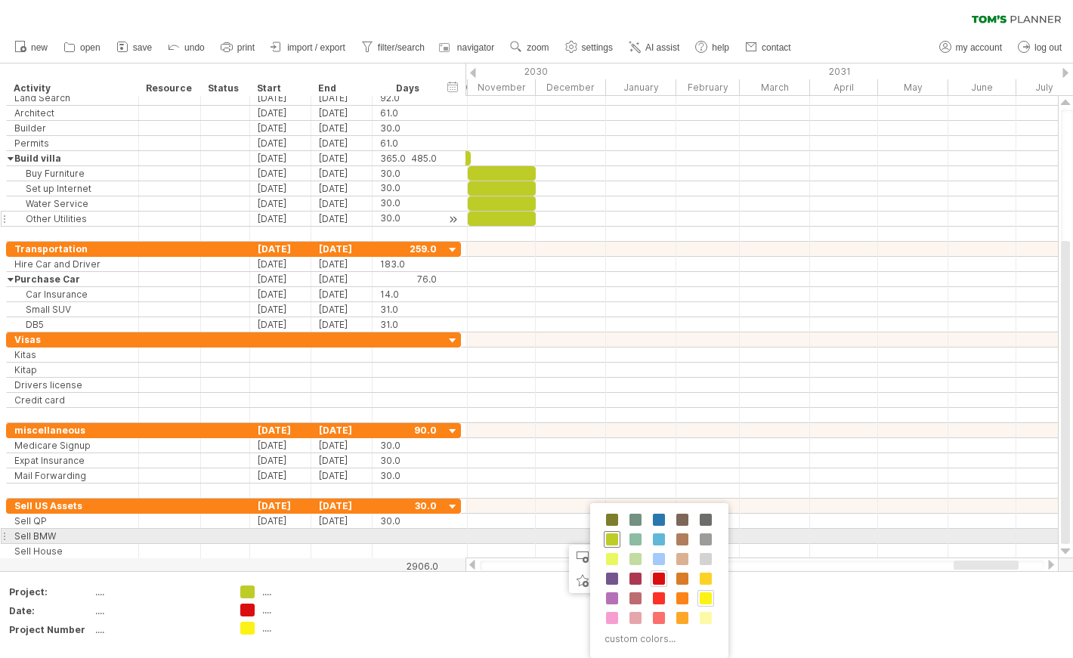
click at [615, 535] on span at bounding box center [612, 540] width 12 height 12
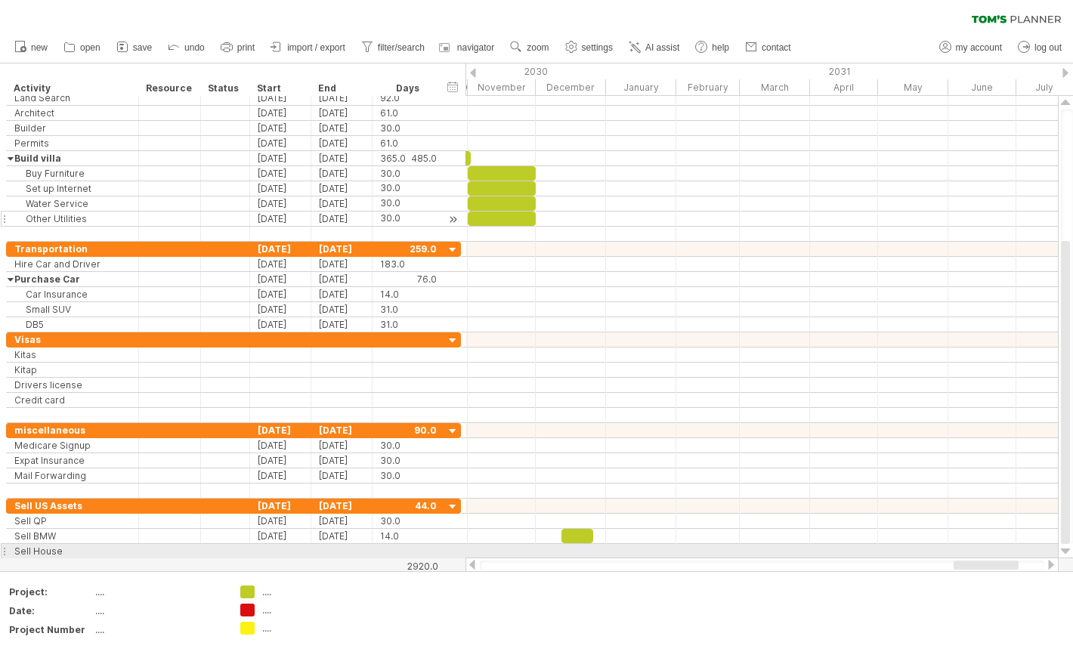
click at [575, 553] on div at bounding box center [762, 551] width 593 height 15
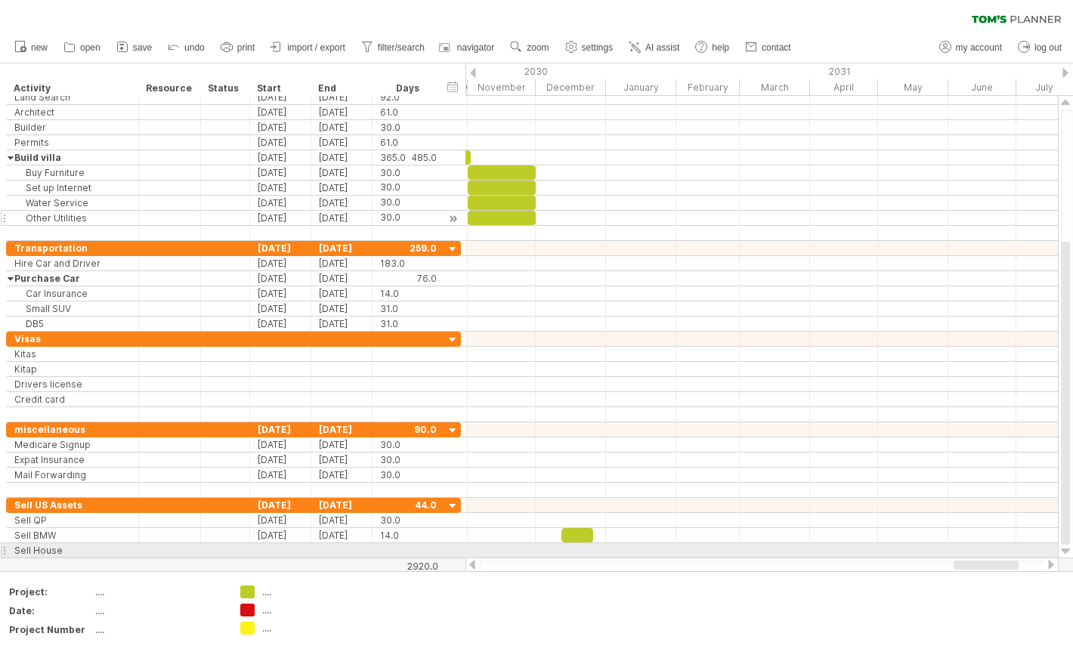
click at [584, 550] on div at bounding box center [762, 551] width 593 height 15
click at [603, 559] on div "add time block" at bounding box center [643, 569] width 104 height 24
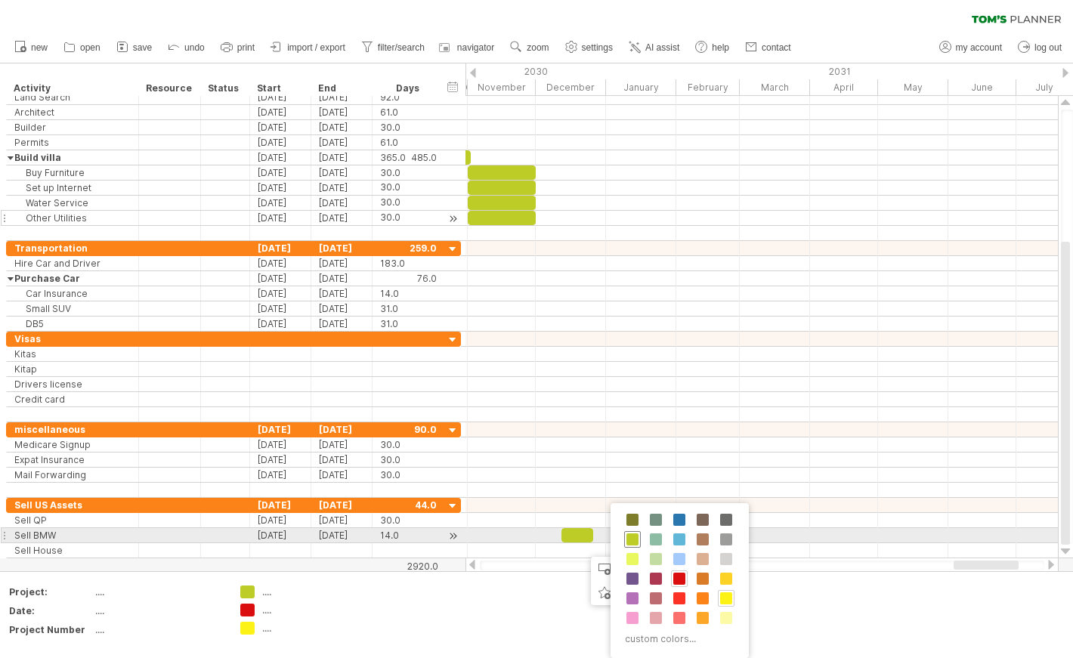
click at [636, 536] on span at bounding box center [633, 540] width 12 height 12
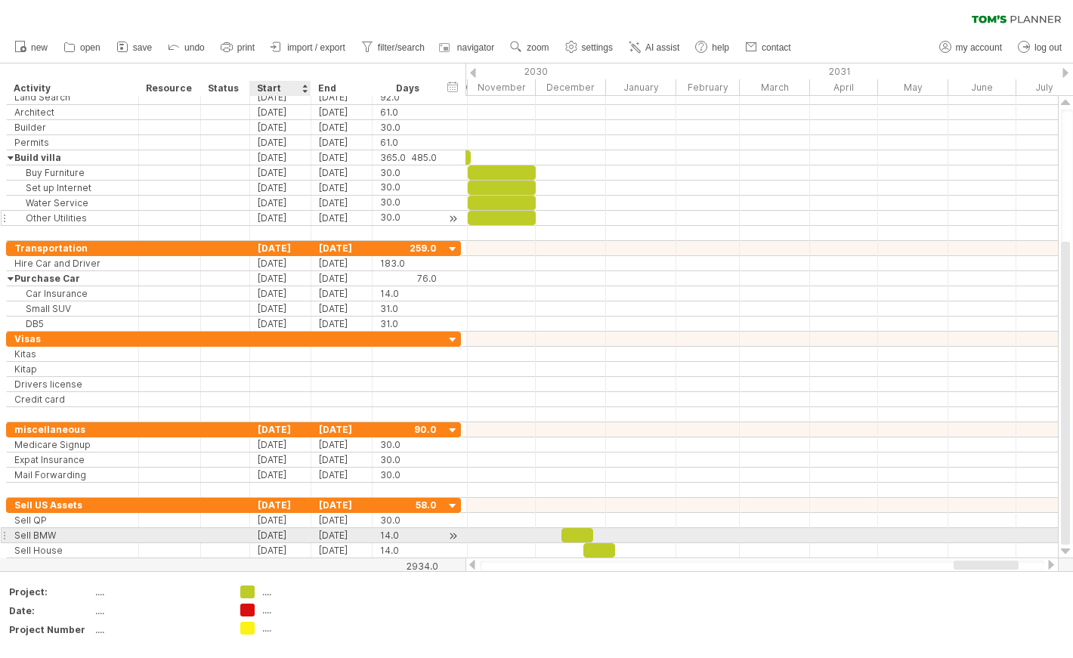
click at [290, 538] on div "[DATE]" at bounding box center [280, 535] width 61 height 14
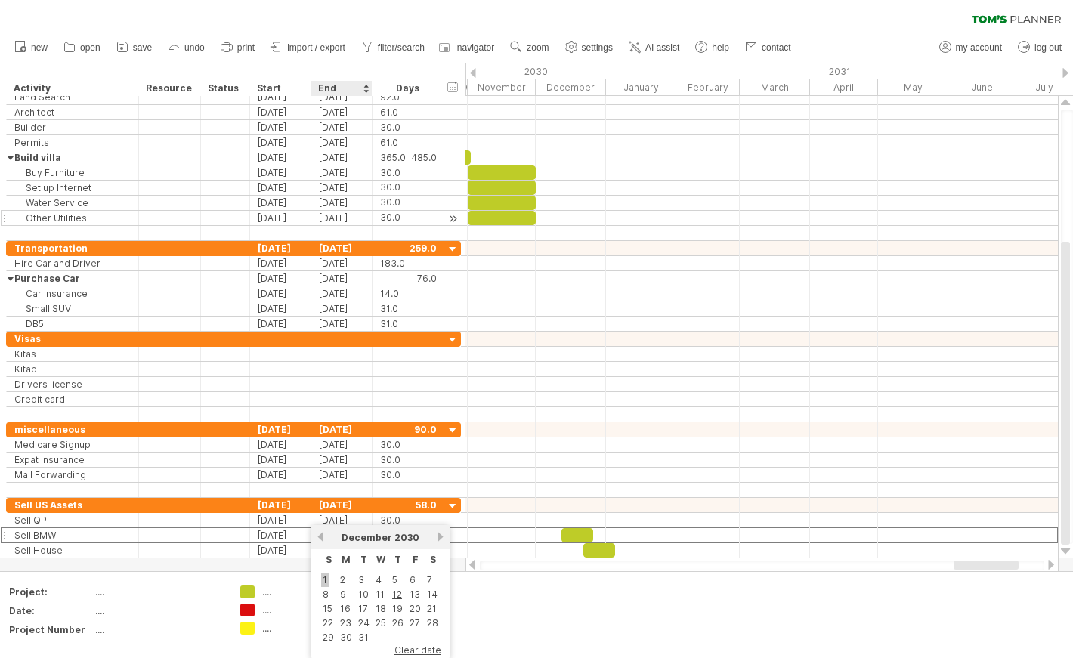
click at [325, 581] on link "1" at bounding box center [325, 580] width 8 height 14
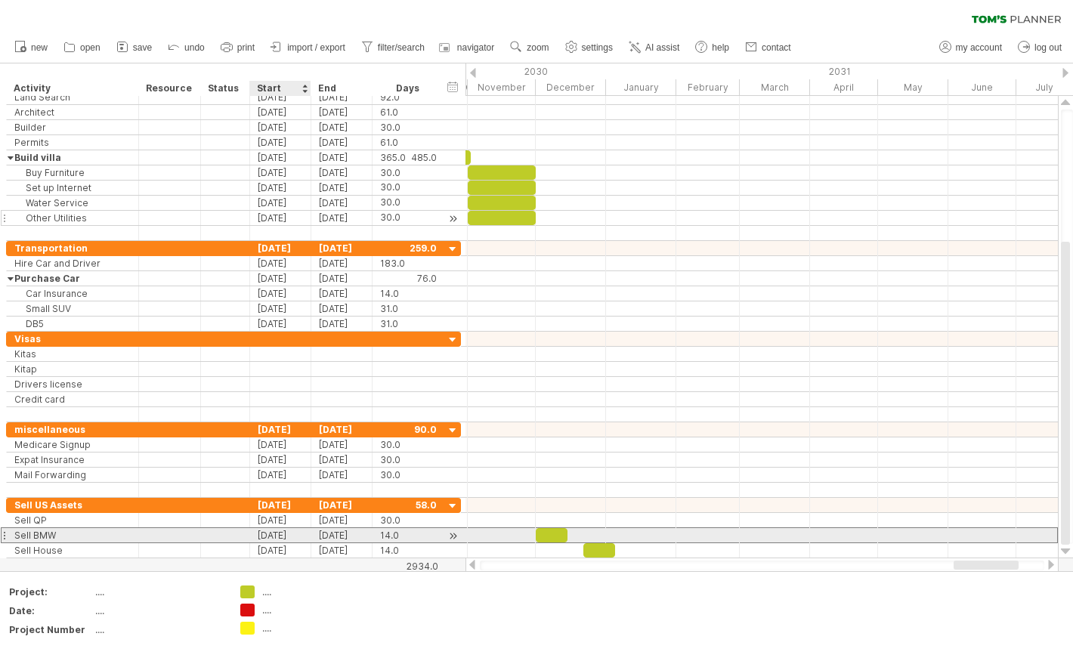
click at [289, 538] on div "[DATE]" at bounding box center [280, 535] width 61 height 14
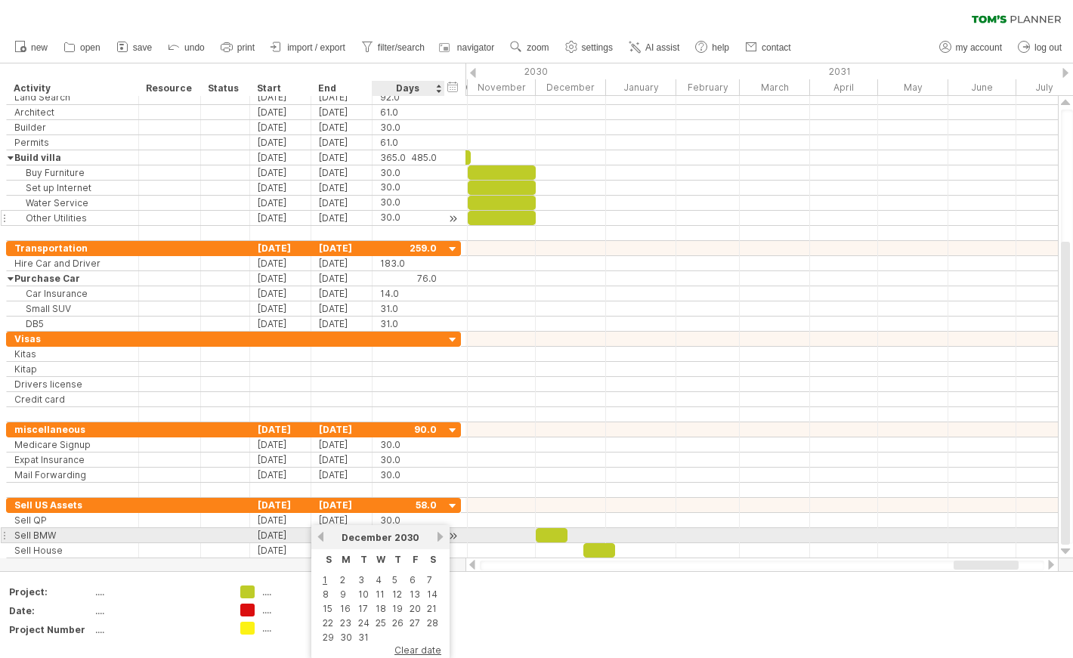
click at [433, 534] on div "[DATE]" at bounding box center [381, 537] width 110 height 11
click at [437, 537] on link "next" at bounding box center [440, 536] width 11 height 11
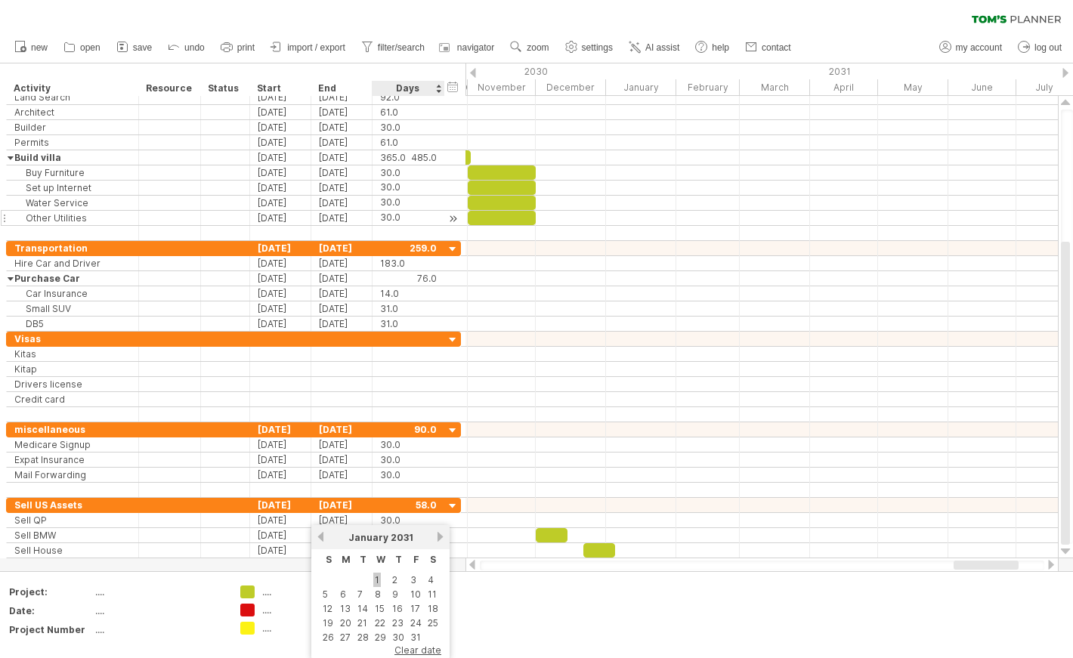
click at [376, 583] on link "1" at bounding box center [377, 580] width 8 height 14
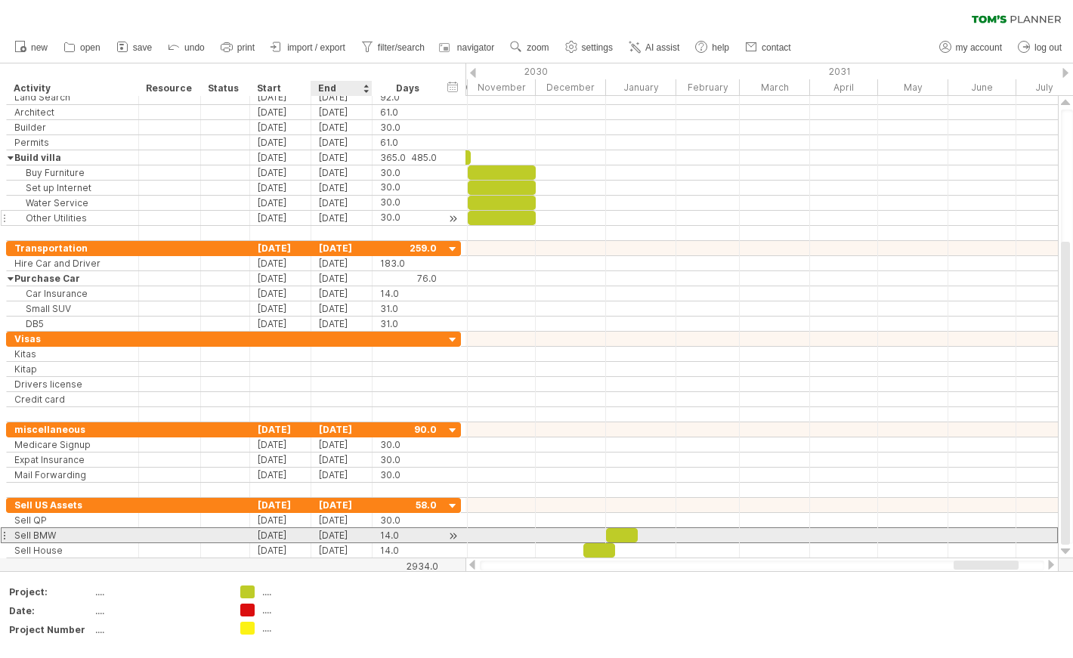
click at [340, 535] on div "[DATE]" at bounding box center [341, 535] width 61 height 14
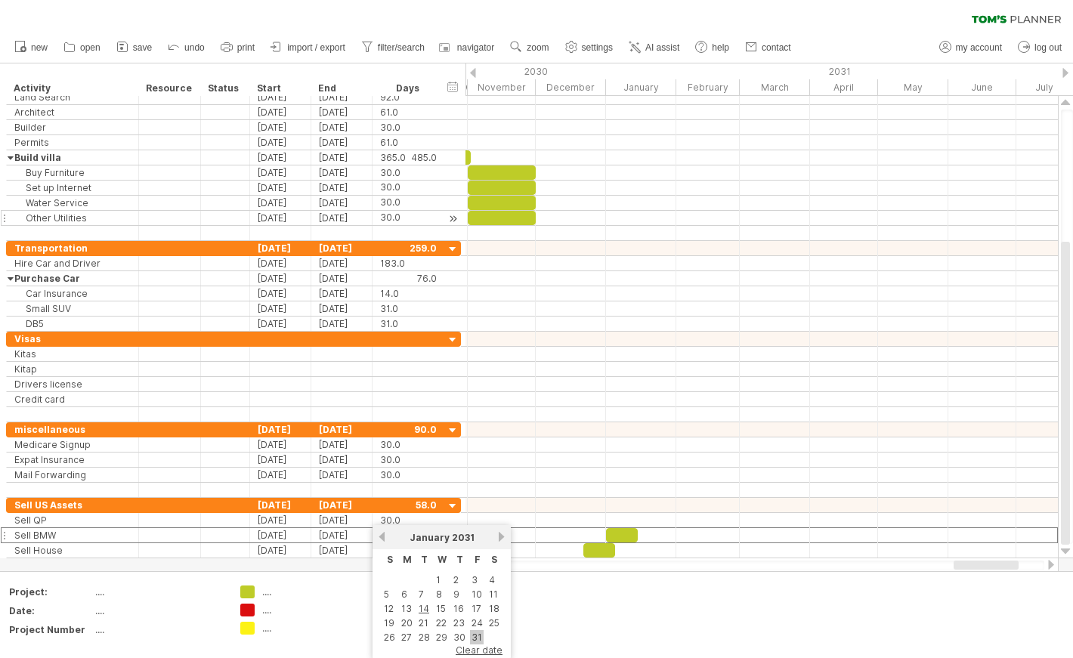
click at [474, 632] on link "31" at bounding box center [477, 637] width 14 height 14
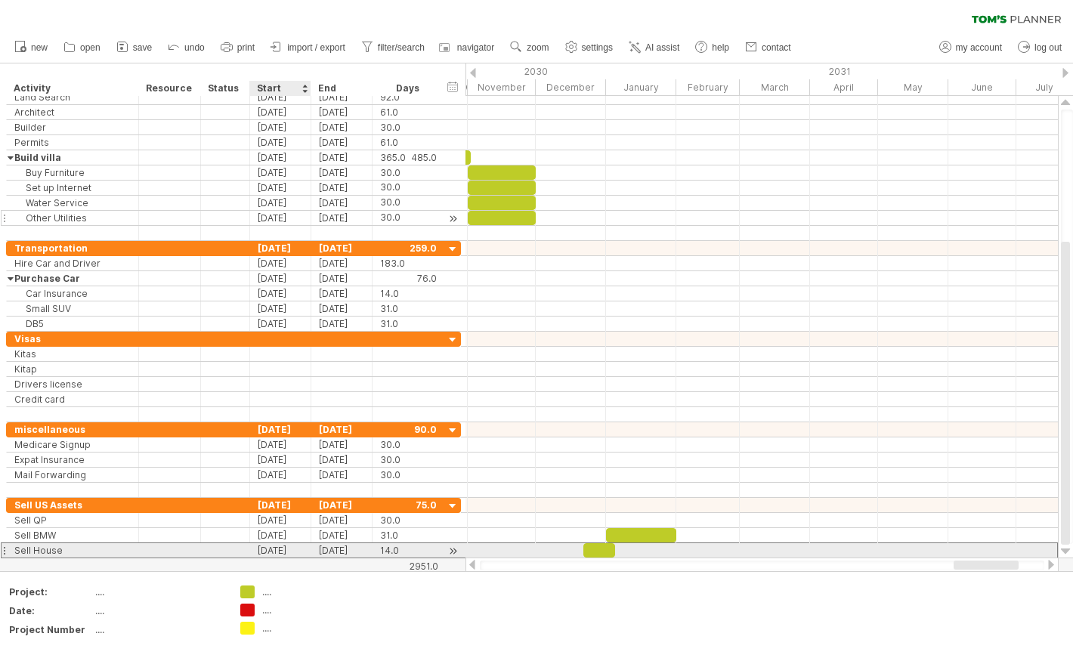
click at [280, 553] on div "[DATE]" at bounding box center [280, 551] width 61 height 14
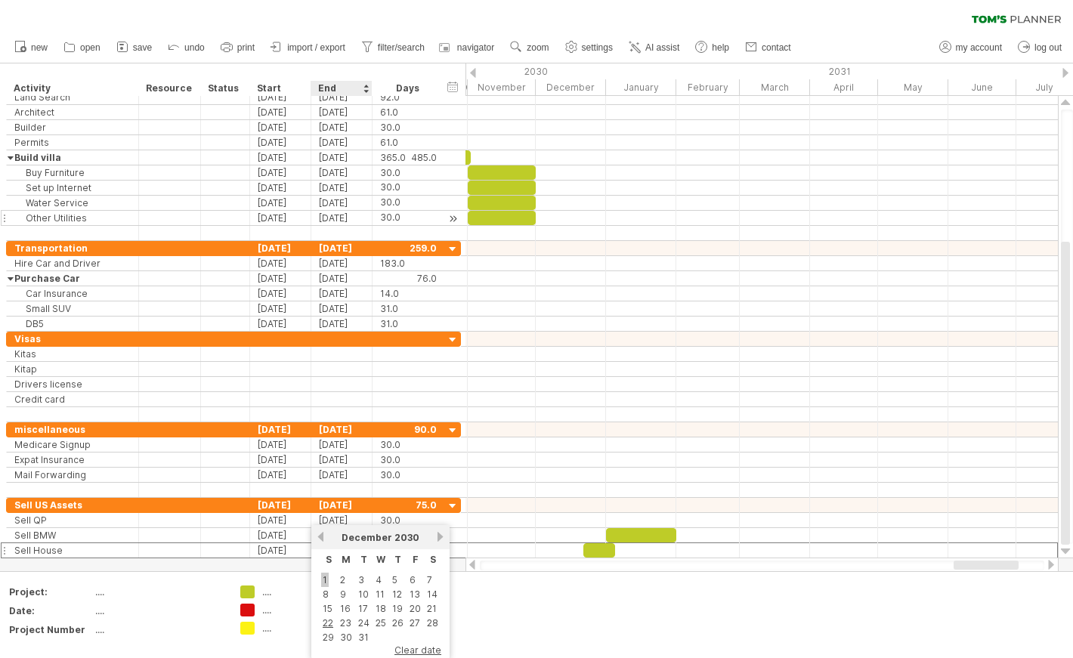
click at [323, 578] on link "1" at bounding box center [325, 580] width 8 height 14
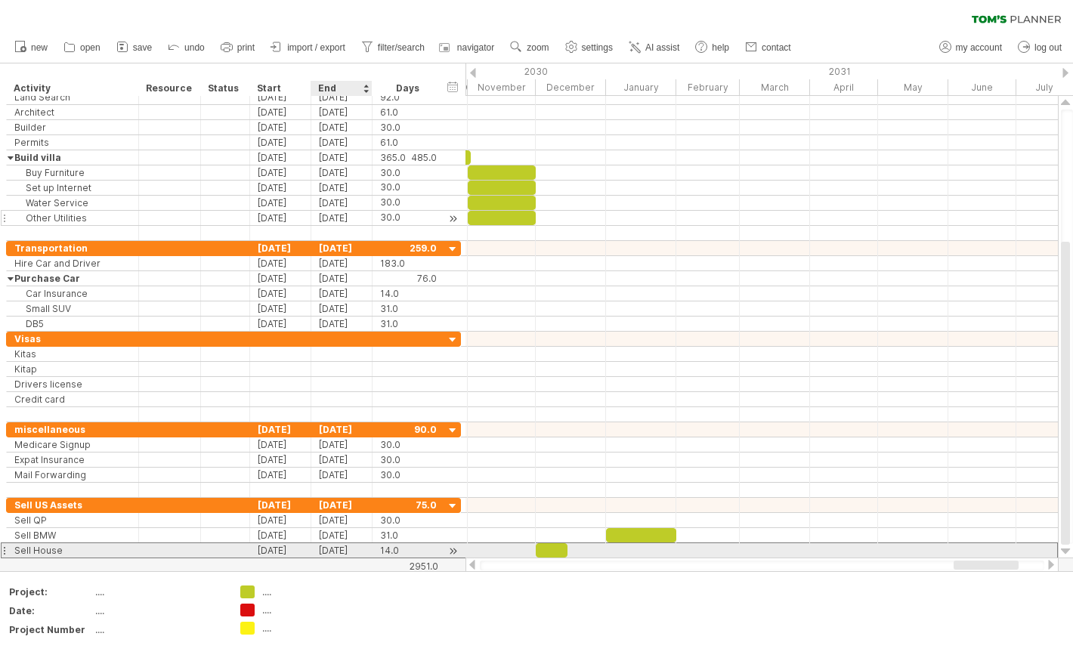
click at [337, 552] on div "[DATE]" at bounding box center [341, 551] width 61 height 14
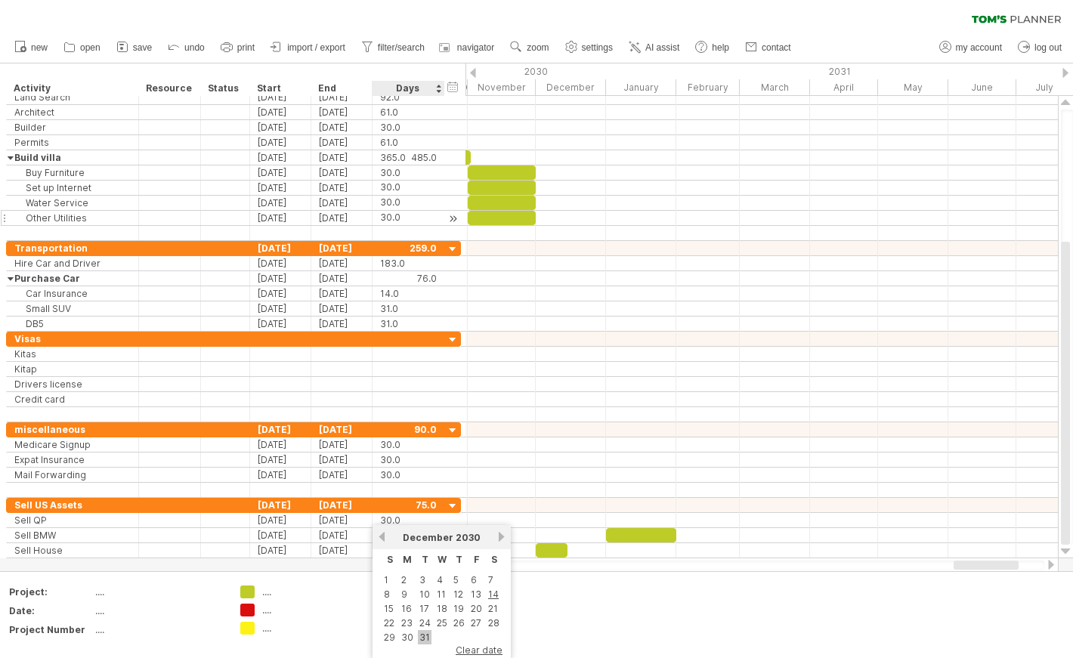
click at [421, 637] on link "31" at bounding box center [425, 637] width 14 height 14
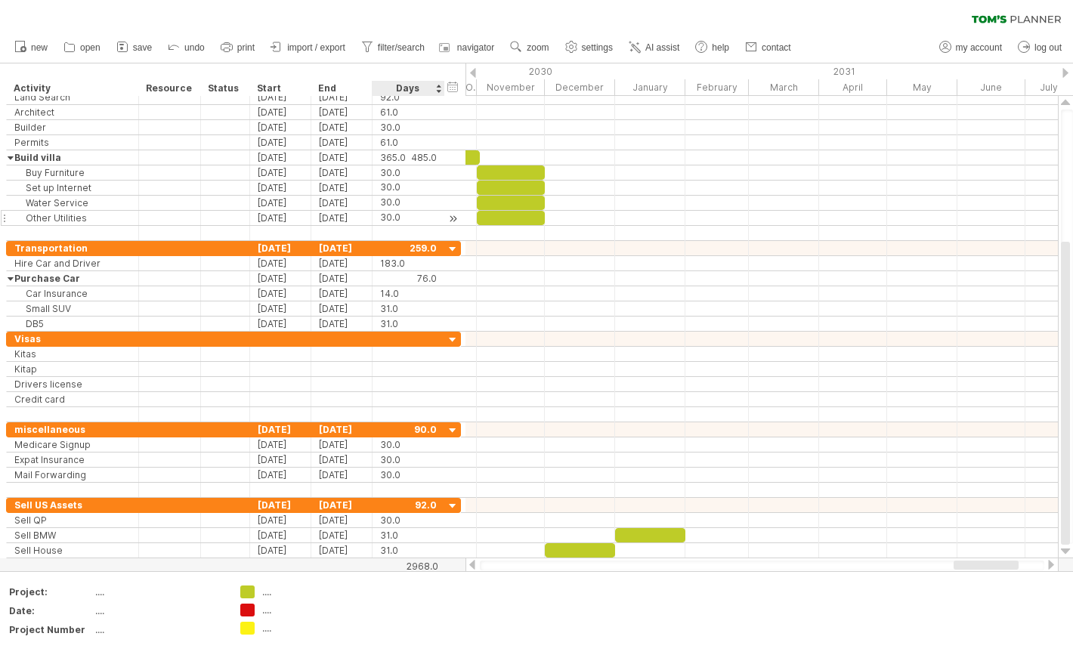
click at [433, 569] on div "2968.0" at bounding box center [405, 566] width 65 height 11
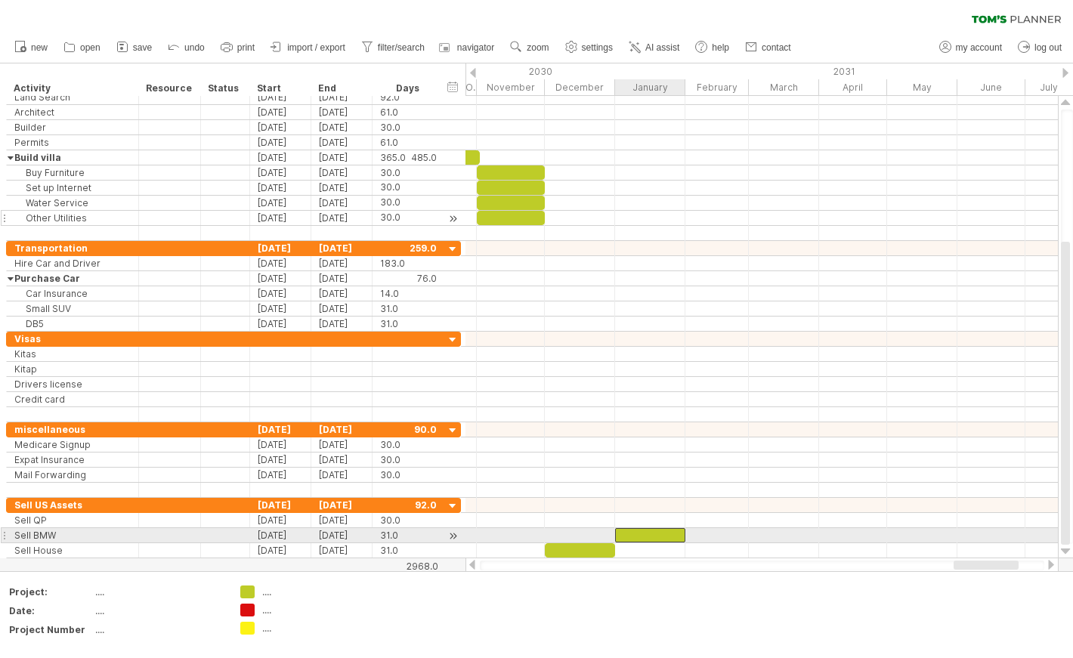
click at [649, 533] on div at bounding box center [650, 535] width 70 height 14
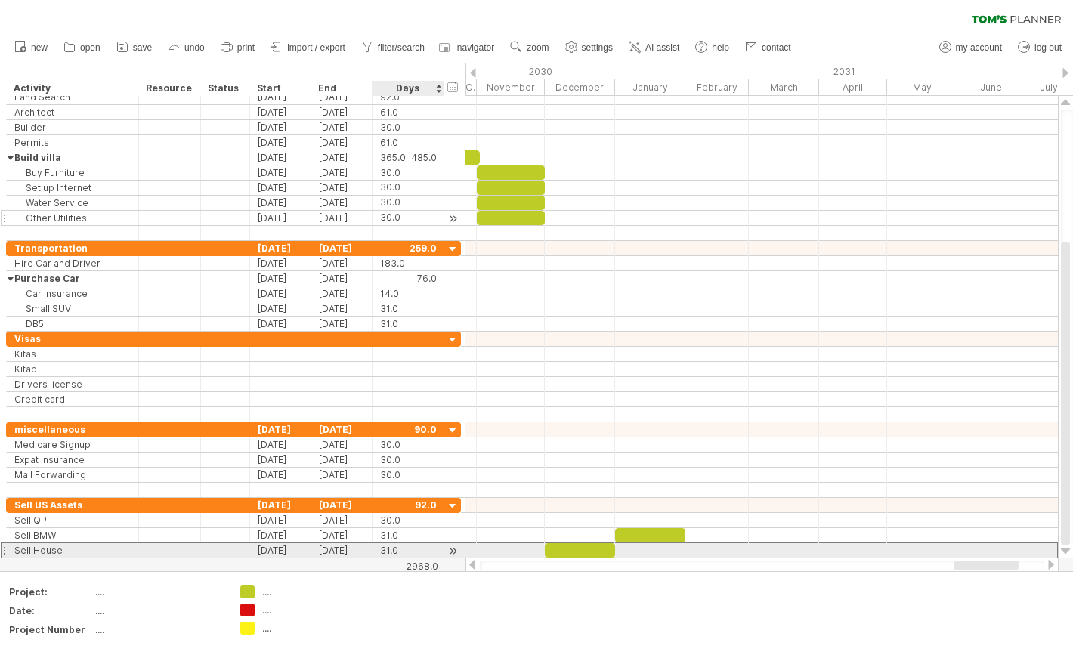
click at [404, 549] on div "31.0" at bounding box center [408, 551] width 57 height 14
type input "**"
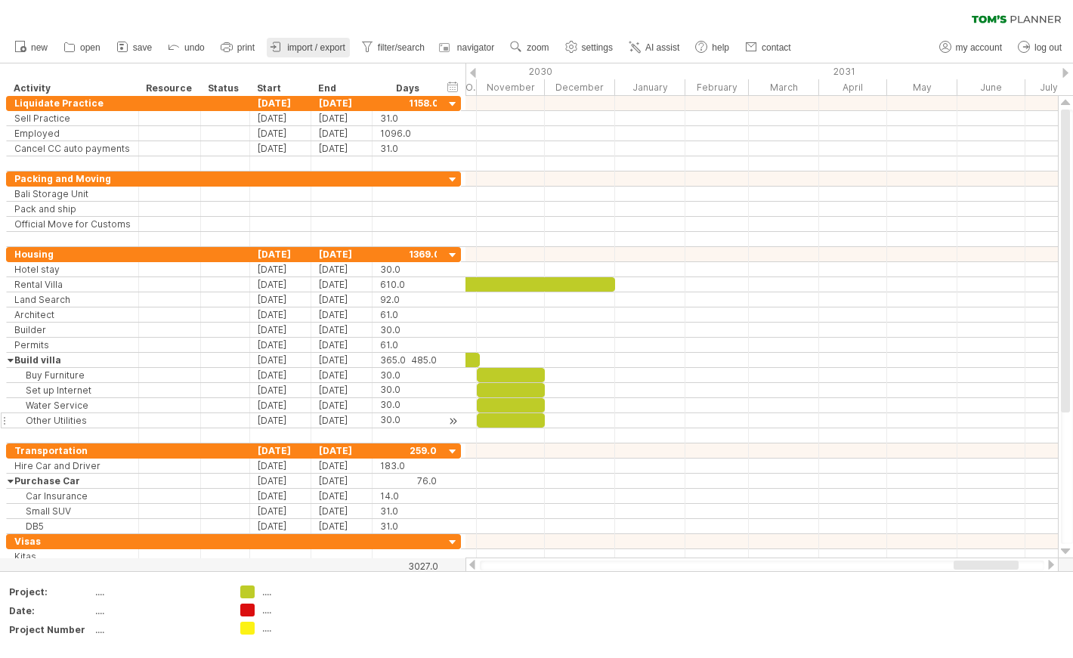
click at [315, 51] on span "import / export" at bounding box center [316, 47] width 58 height 11
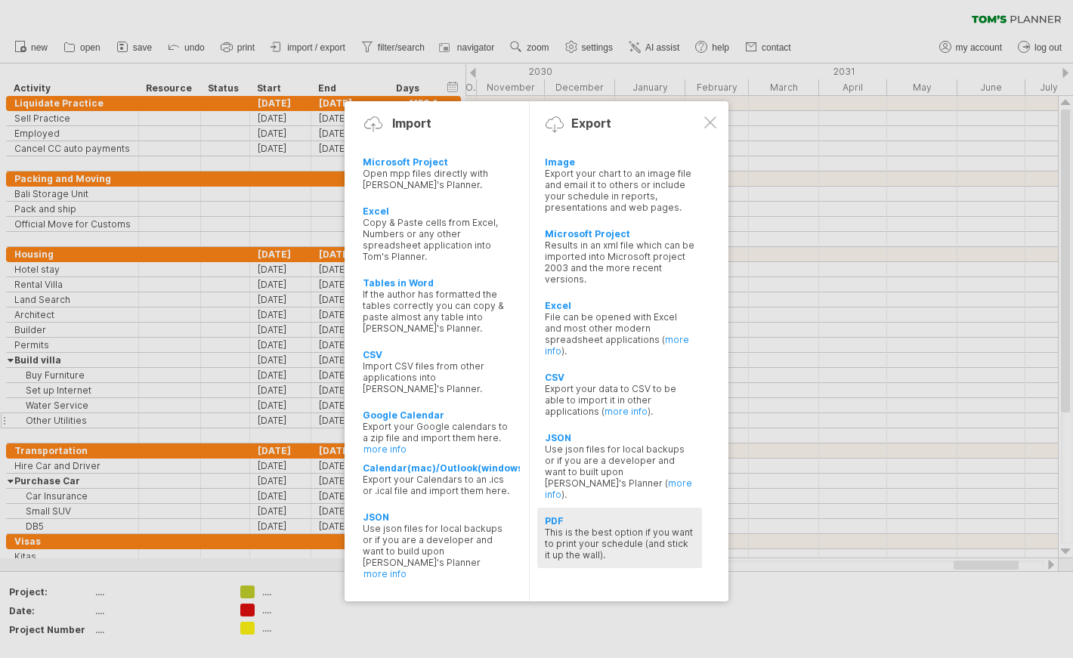
click at [589, 527] on div "This is the best option if you want to print your schedule (and stick it up the…" at bounding box center [620, 544] width 150 height 34
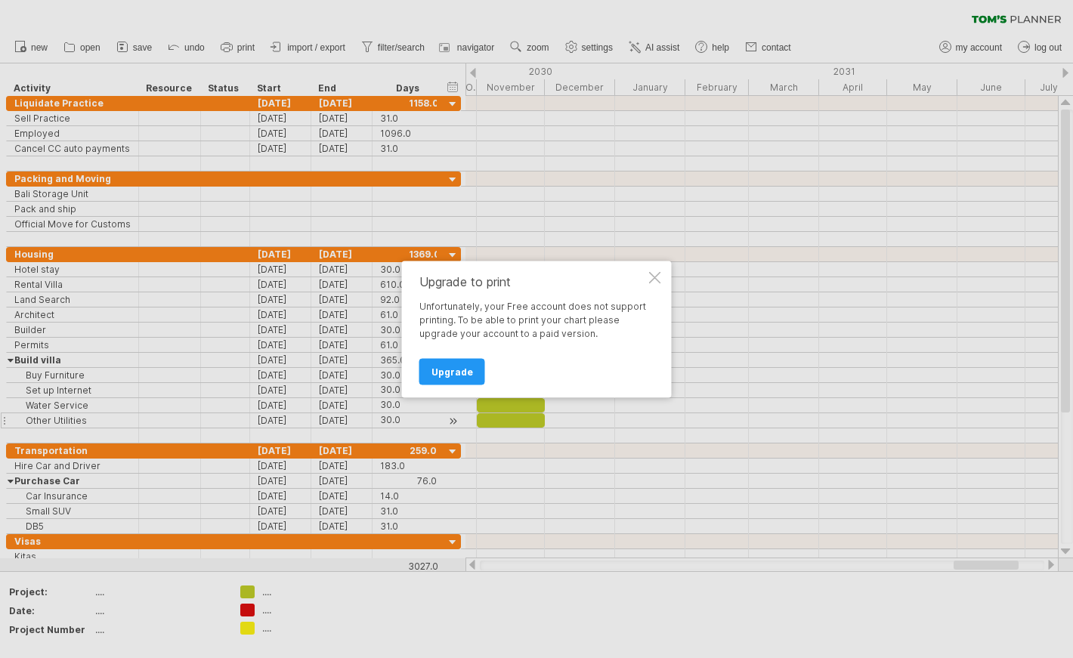
click at [662, 263] on div "Upgrade to print Unfortunately, your Free account does not support printing. To…" at bounding box center [537, 329] width 270 height 137
click at [658, 281] on div at bounding box center [655, 277] width 12 height 12
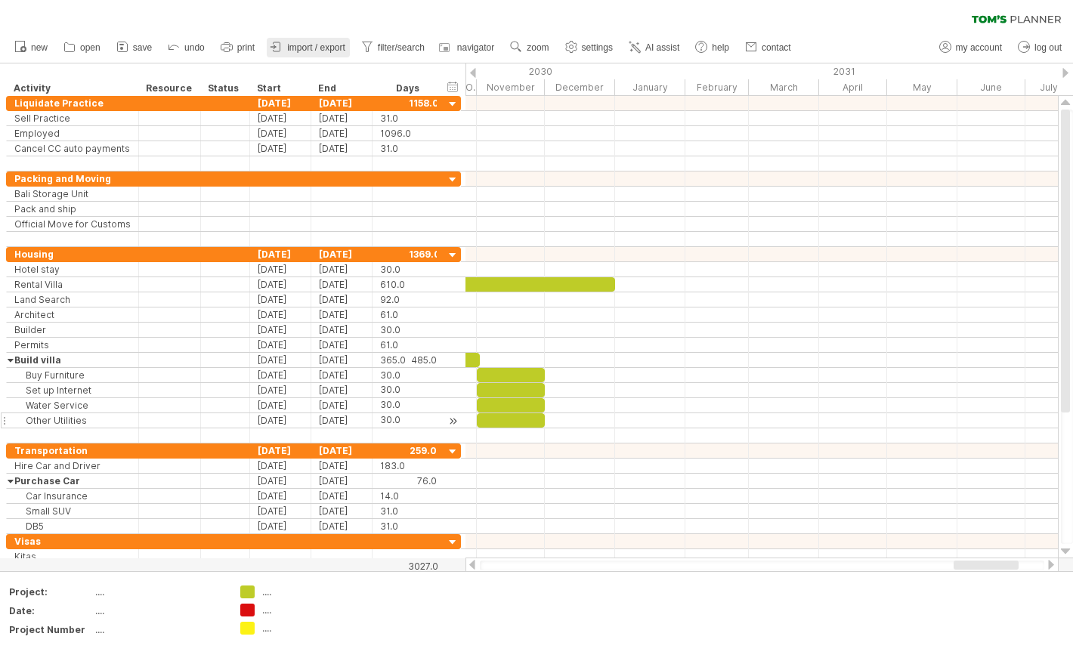
click at [318, 45] on span "import / export" at bounding box center [316, 47] width 58 height 11
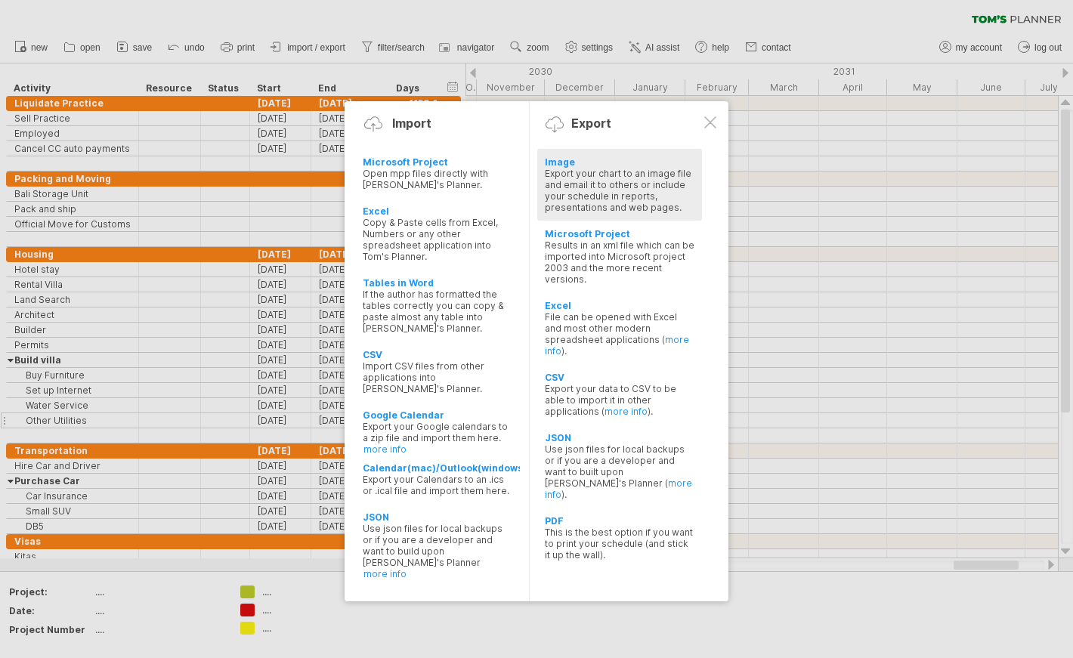
click at [588, 171] on div "Export your chart to an image file and email it to others or include your sched…" at bounding box center [620, 190] width 150 height 45
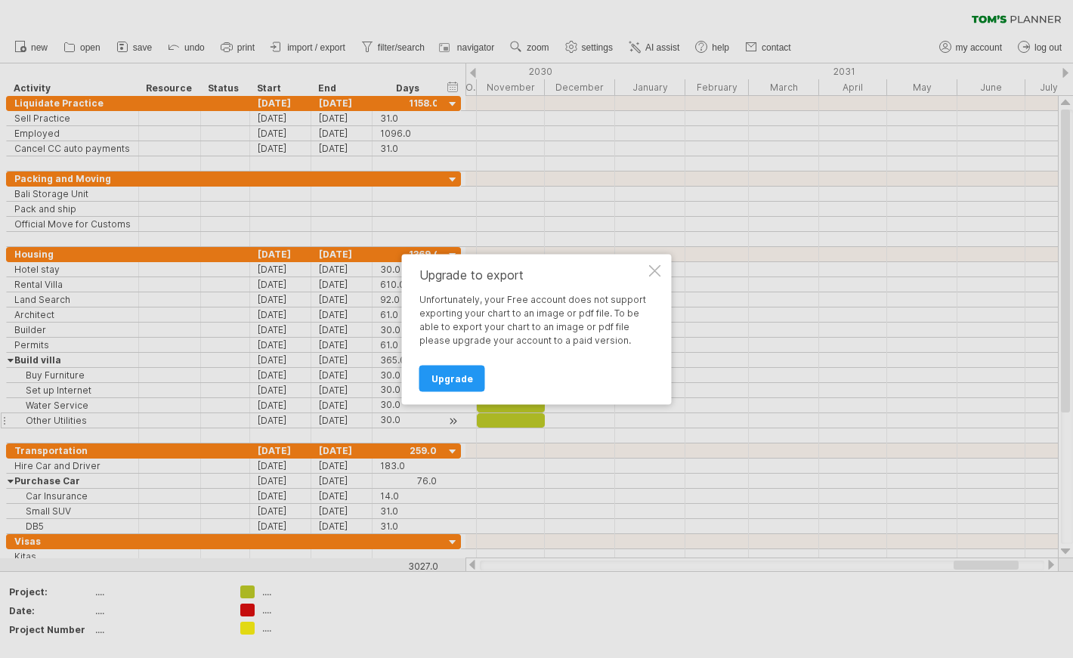
click at [654, 271] on div at bounding box center [655, 271] width 12 height 12
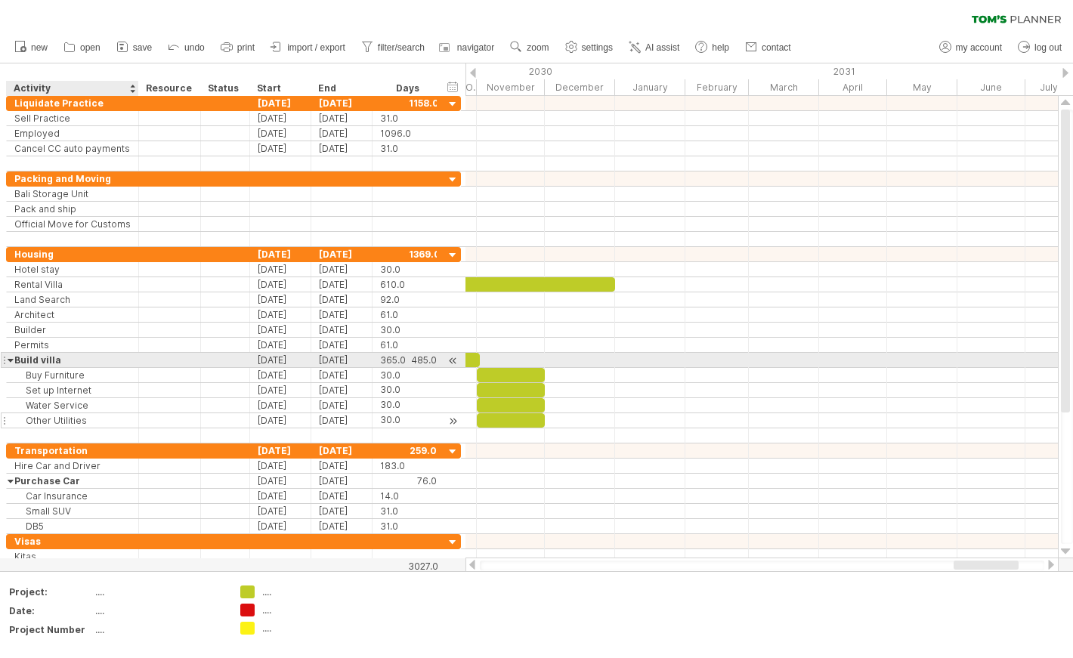
click at [14, 357] on div "Build villa" at bounding box center [72, 360] width 116 height 14
click at [8, 358] on div at bounding box center [11, 360] width 7 height 14
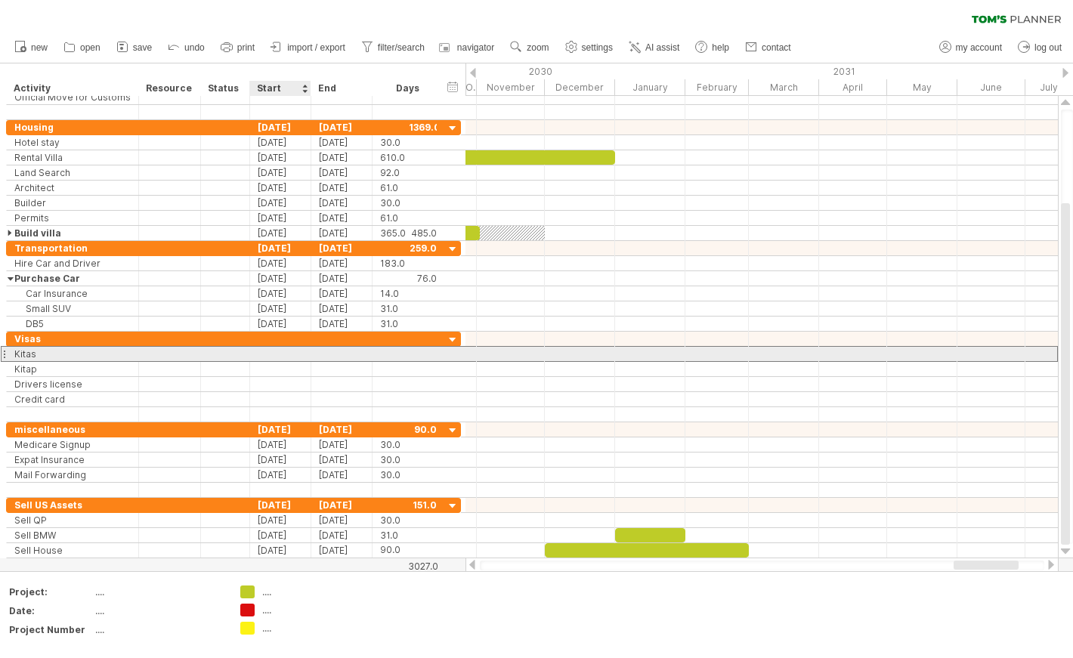
click at [286, 349] on div at bounding box center [280, 354] width 61 height 14
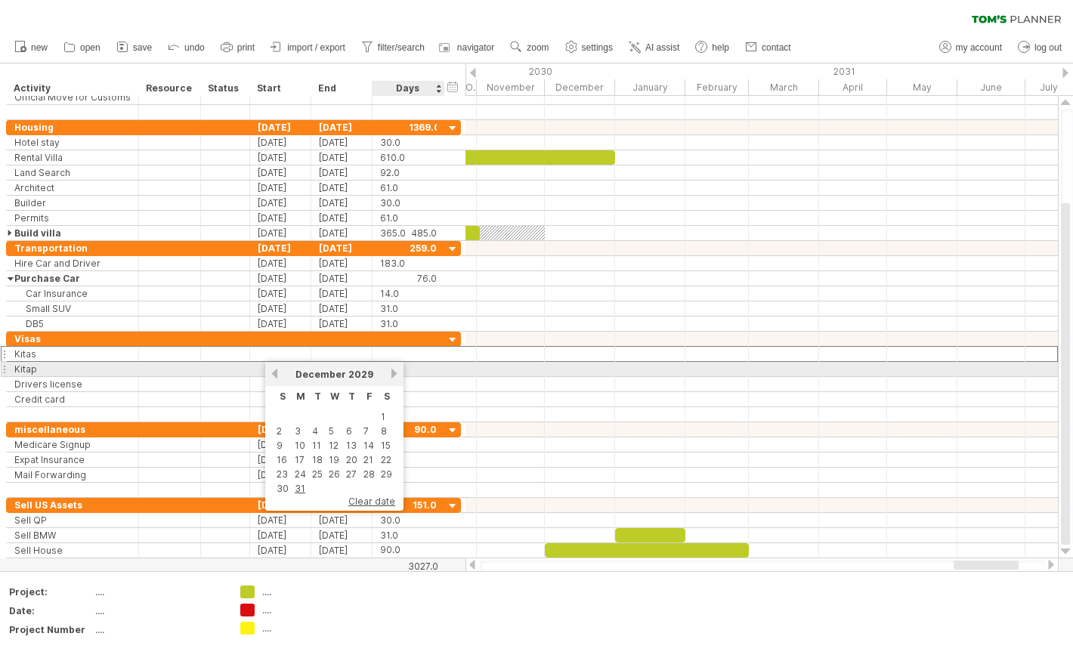
click at [393, 368] on link "next" at bounding box center [394, 373] width 11 height 11
click at [393, 368] on link "next" at bounding box center [392, 373] width 11 height 11
click at [393, 368] on link "next" at bounding box center [394, 373] width 11 height 11
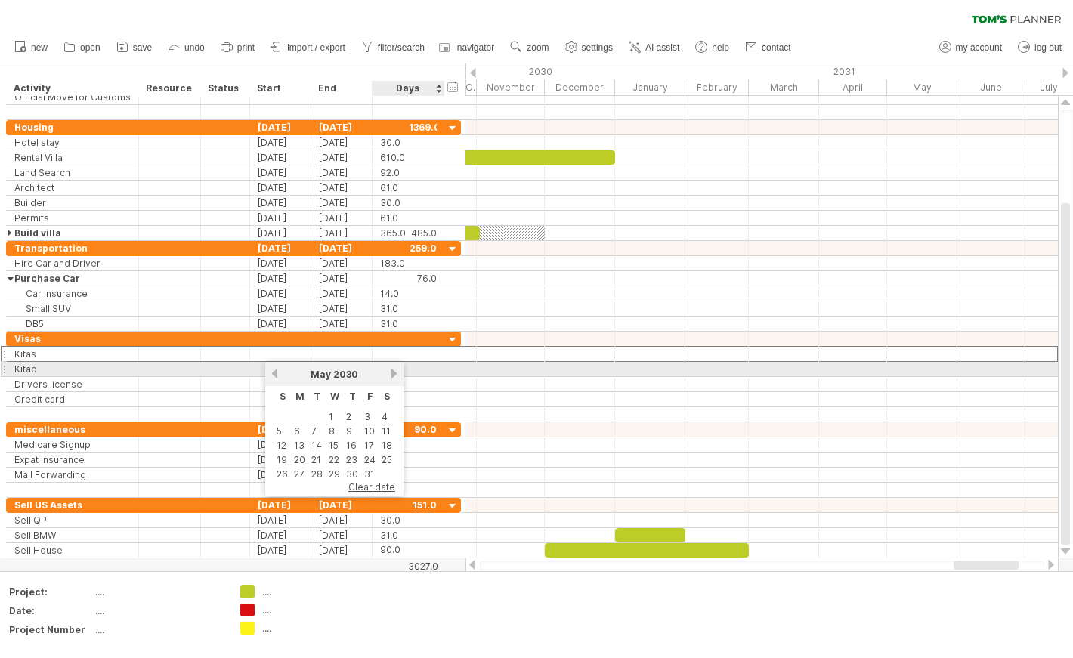
click at [393, 368] on link "next" at bounding box center [394, 373] width 11 height 11
click at [392, 369] on link "next" at bounding box center [394, 373] width 11 height 11
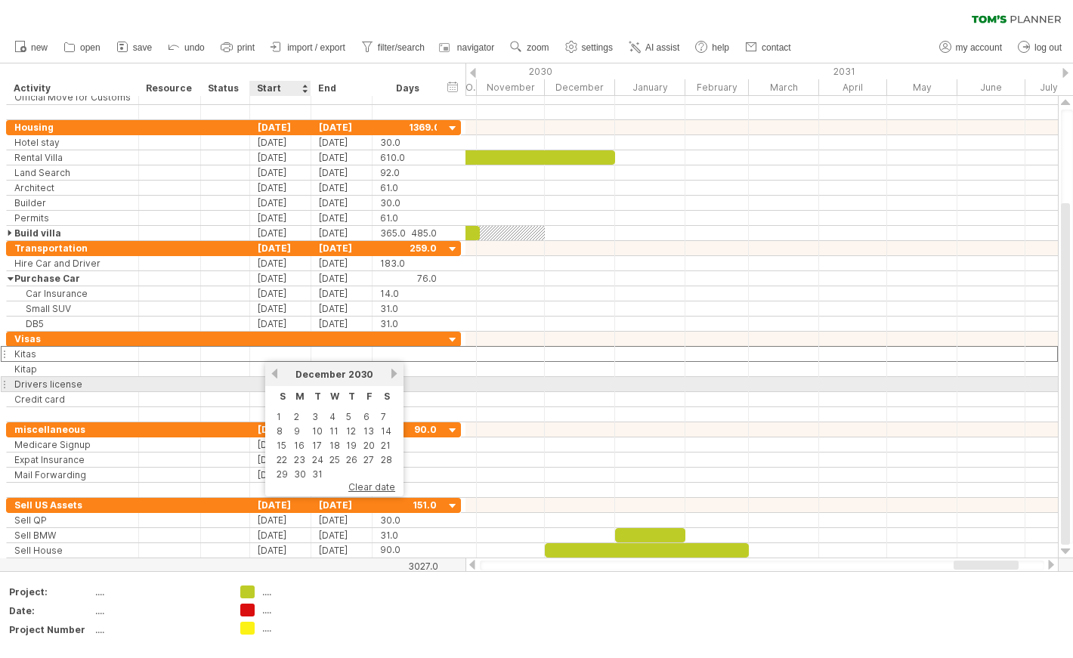
click at [273, 378] on link "previous" at bounding box center [274, 373] width 11 height 11
click at [278, 376] on link "previous" at bounding box center [274, 373] width 11 height 11
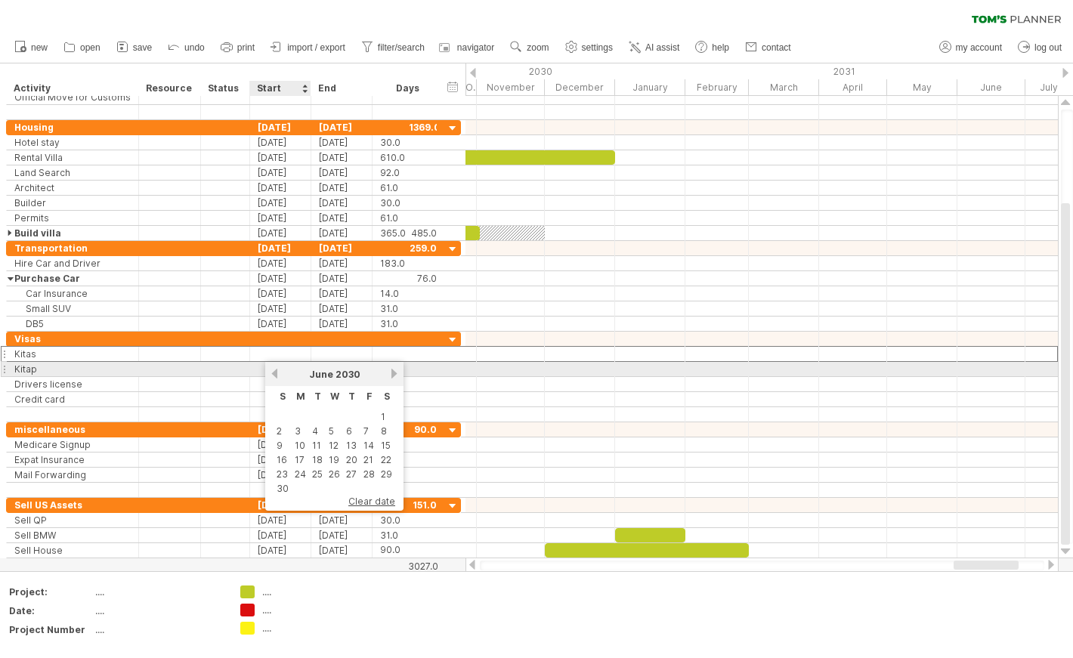
click at [278, 376] on link "previous" at bounding box center [274, 373] width 11 height 11
click at [277, 375] on link "previous" at bounding box center [274, 373] width 11 height 11
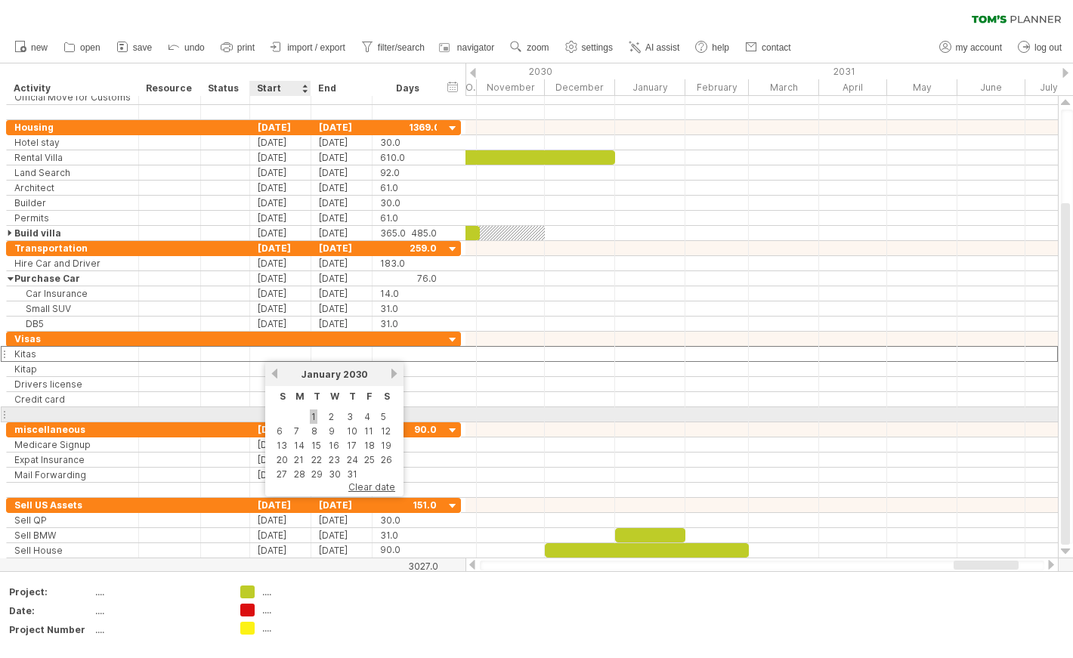
click at [311, 417] on link "1" at bounding box center [314, 417] width 8 height 14
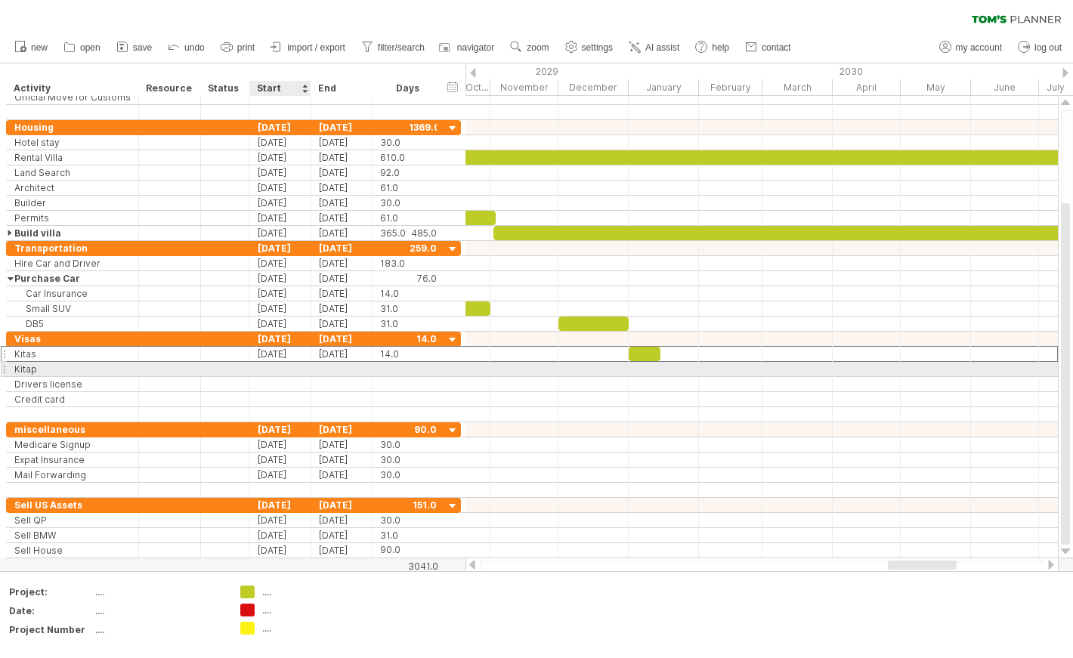
click at [283, 369] on div at bounding box center [280, 369] width 61 height 14
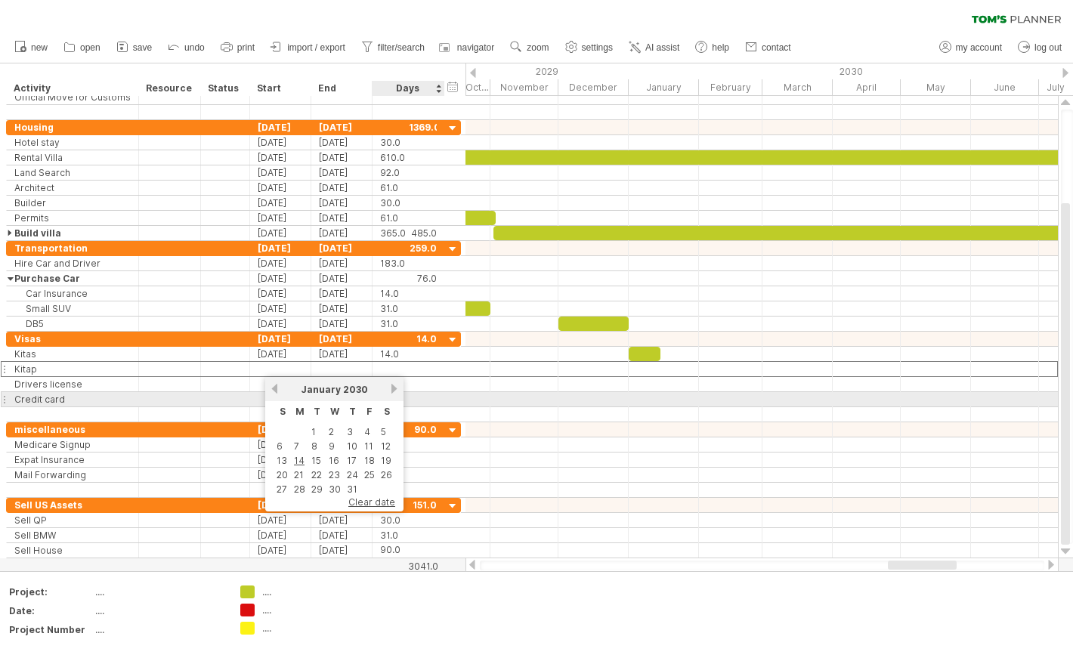
click at [388, 396] on div "previous next [DATE]" at bounding box center [334, 389] width 138 height 24
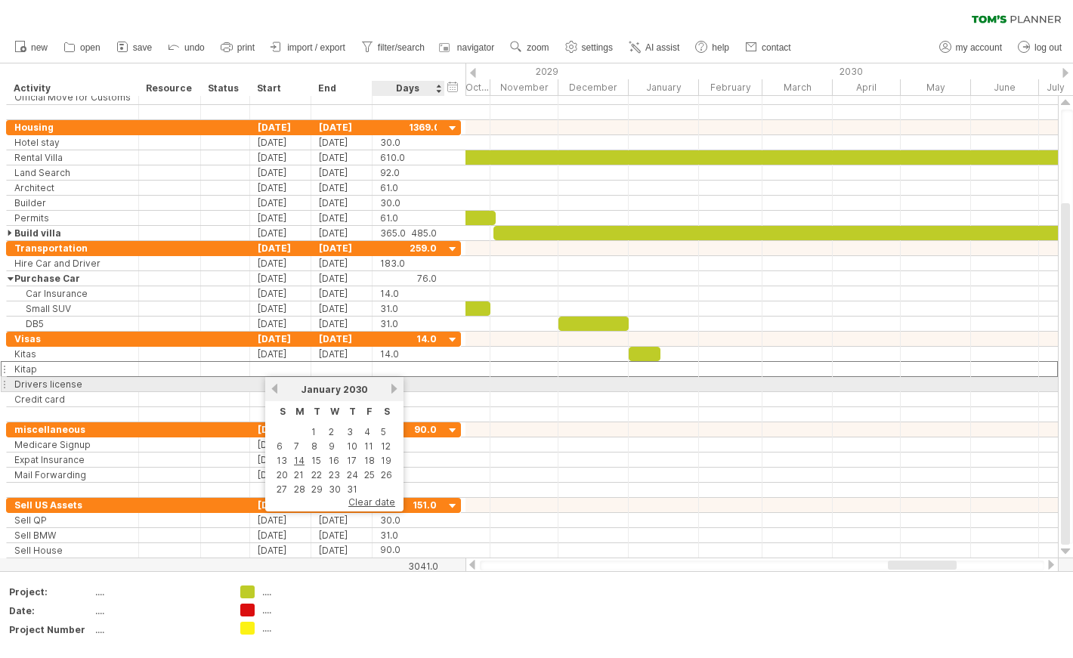
click at [391, 386] on link "next" at bounding box center [394, 388] width 11 height 11
click at [391, 386] on link "next" at bounding box center [392, 388] width 11 height 11
click at [391, 386] on link "next" at bounding box center [394, 388] width 11 height 11
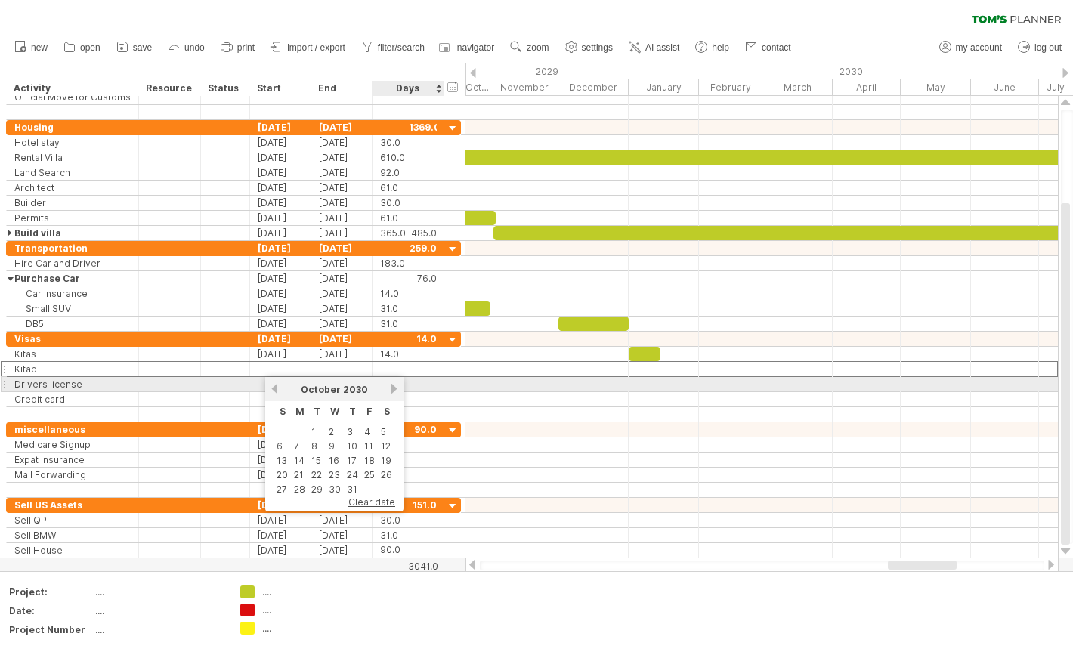
click at [391, 386] on link "next" at bounding box center [394, 388] width 11 height 11
click at [391, 386] on link "next" at bounding box center [392, 388] width 11 height 11
click at [391, 386] on link "next" at bounding box center [394, 388] width 11 height 11
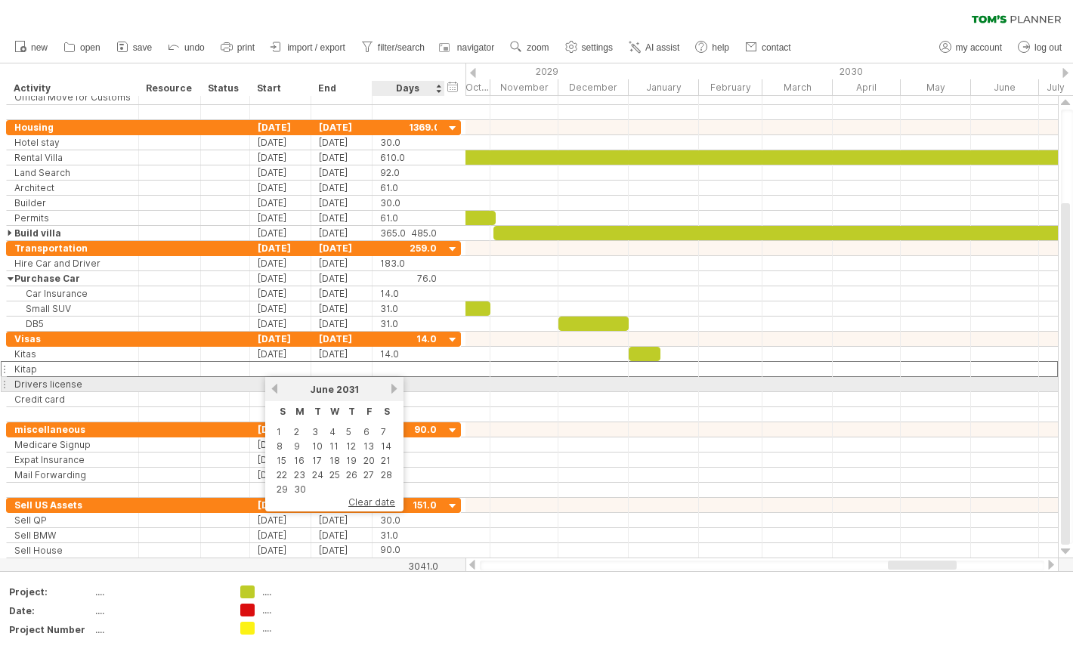
click at [391, 386] on link "next" at bounding box center [394, 388] width 11 height 11
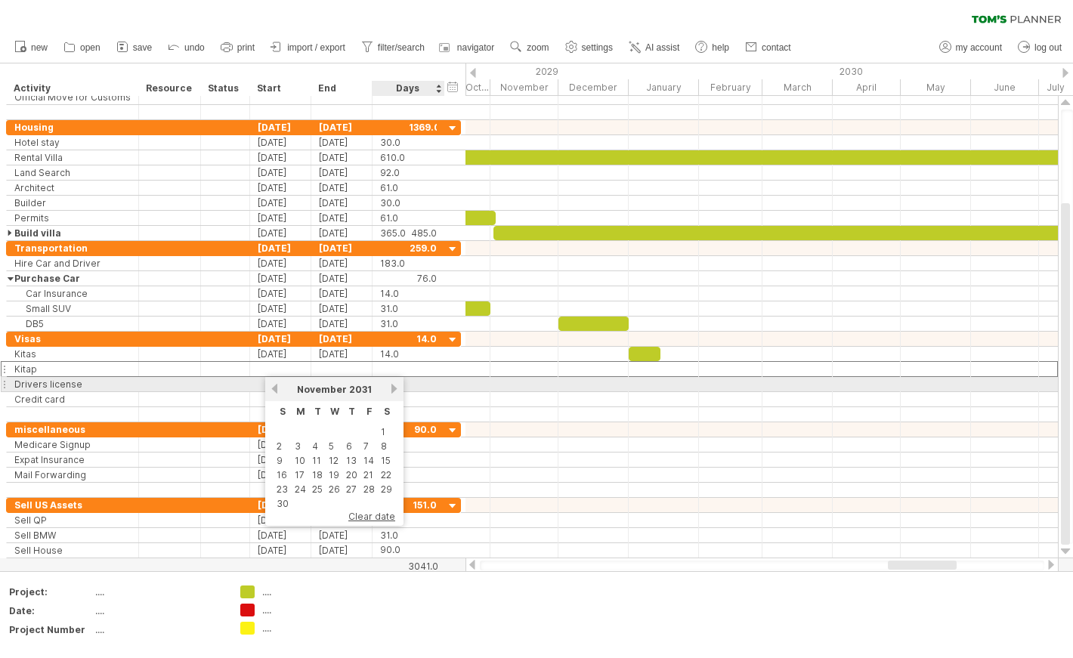
click at [391, 386] on link "next" at bounding box center [394, 388] width 11 height 11
click at [391, 386] on link "next" at bounding box center [393, 388] width 11 height 11
click at [276, 380] on div "previous next [DATE]" at bounding box center [334, 389] width 138 height 24
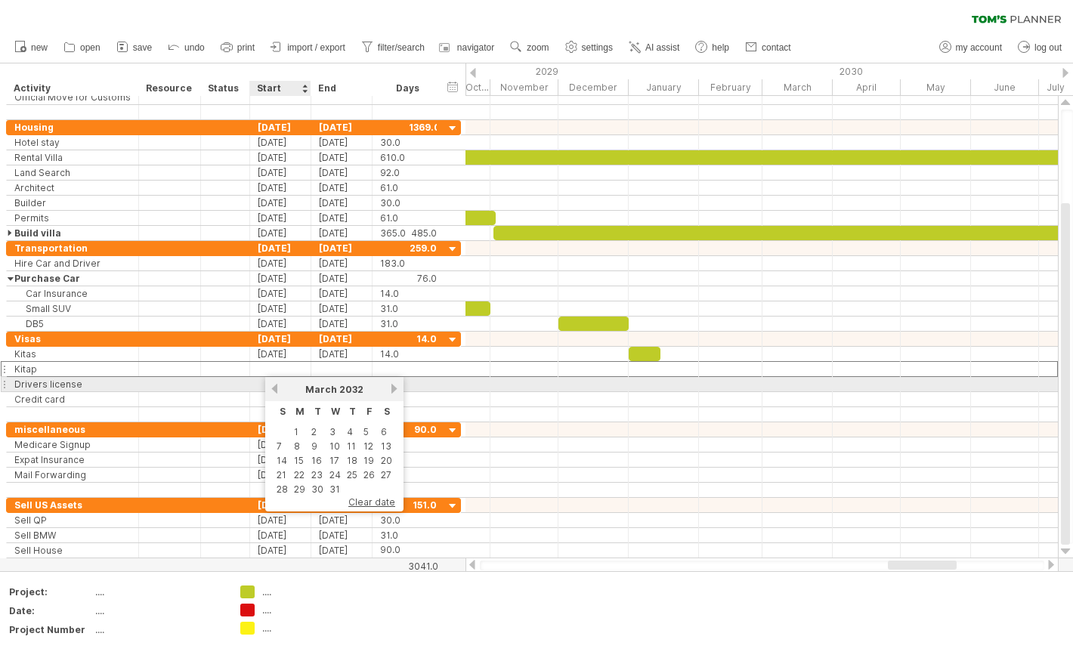
click at [276, 391] on link "previous" at bounding box center [274, 388] width 11 height 11
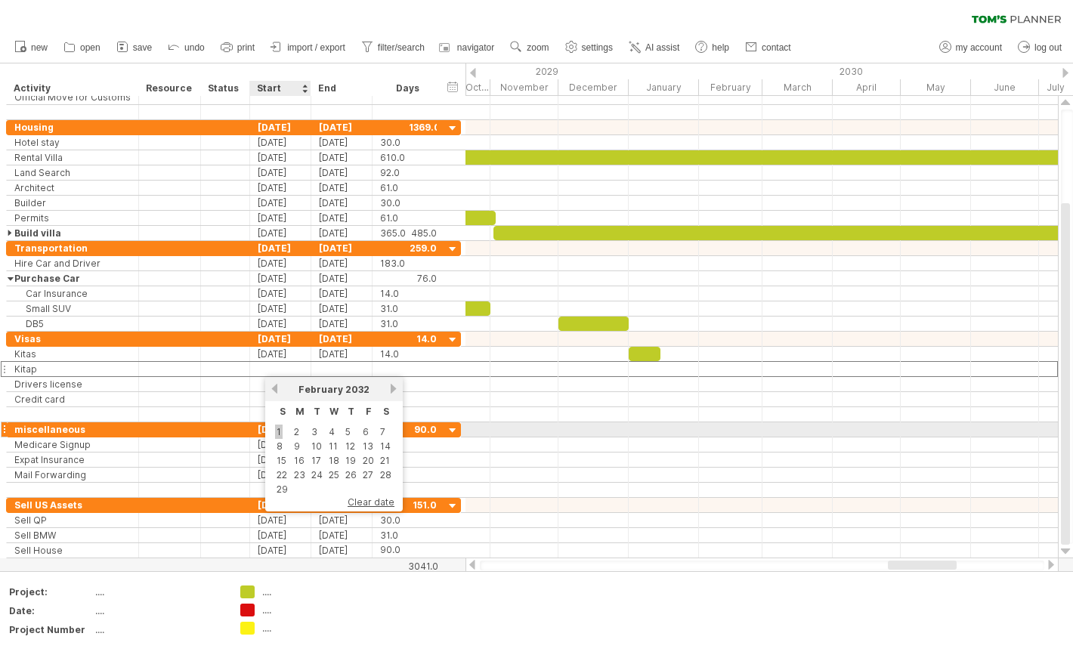
click at [280, 435] on link "1" at bounding box center [279, 432] width 8 height 14
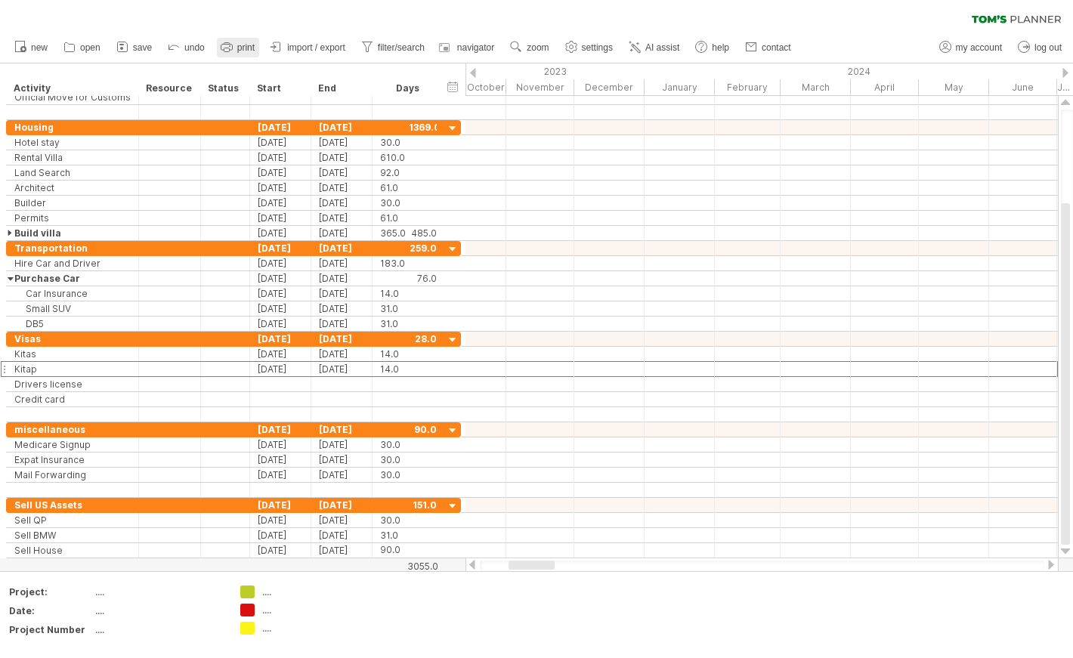
click at [243, 49] on span "print" at bounding box center [245, 47] width 17 height 11
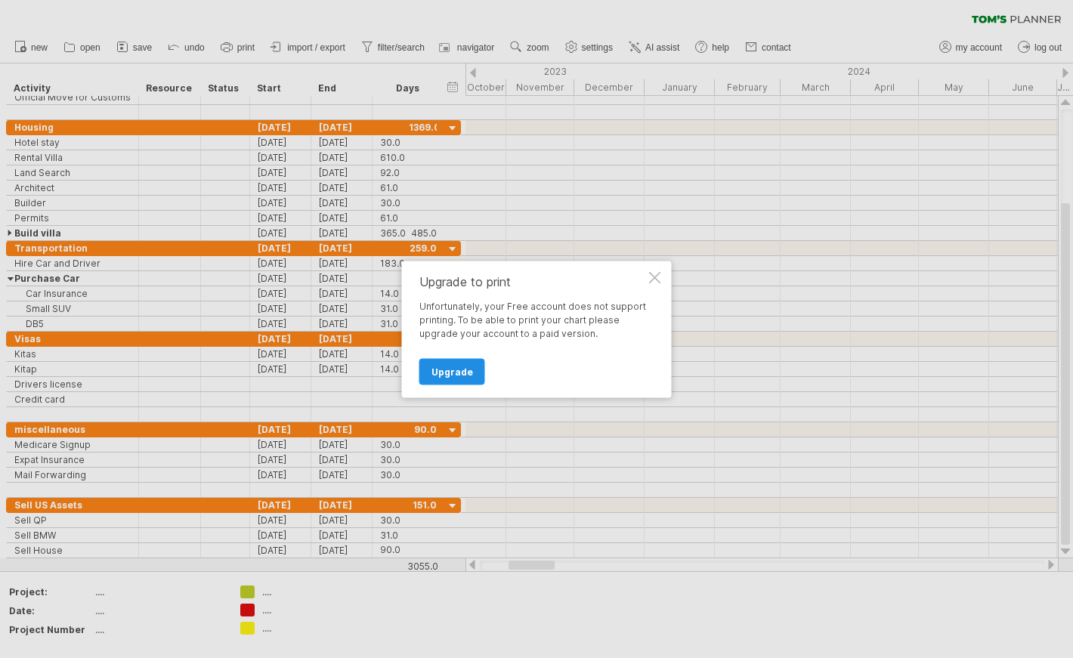
click at [453, 375] on span "Upgrade" at bounding box center [453, 371] width 42 height 11
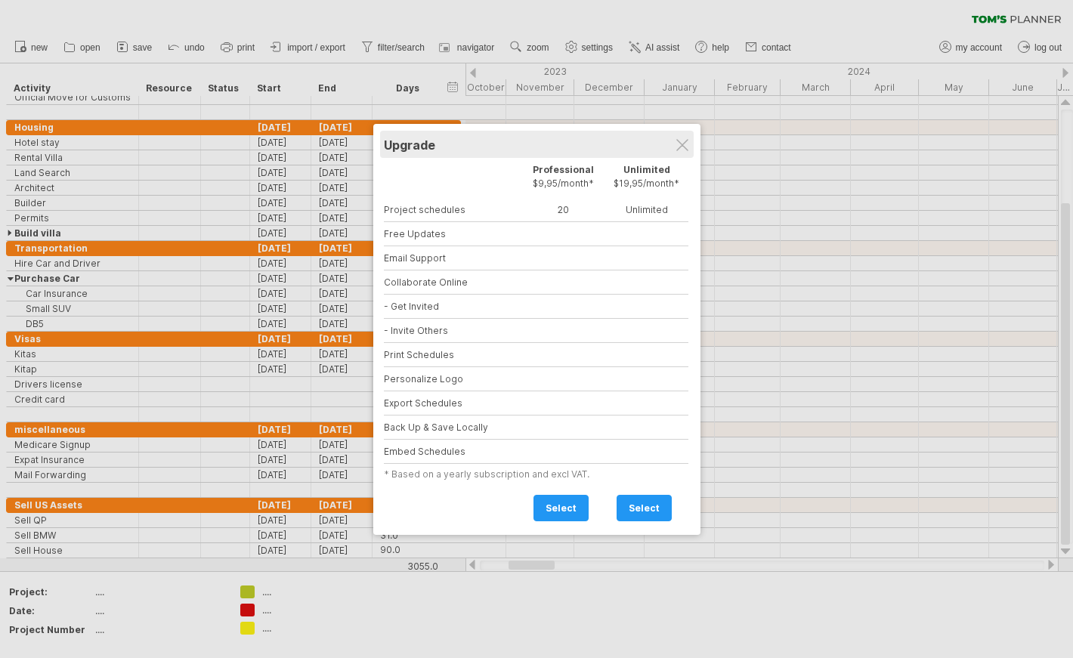
click at [690, 146] on div "Upgrade" at bounding box center [537, 144] width 306 height 27
click at [686, 146] on div at bounding box center [683, 145] width 12 height 12
